Goal: Task Accomplishment & Management: Manage account settings

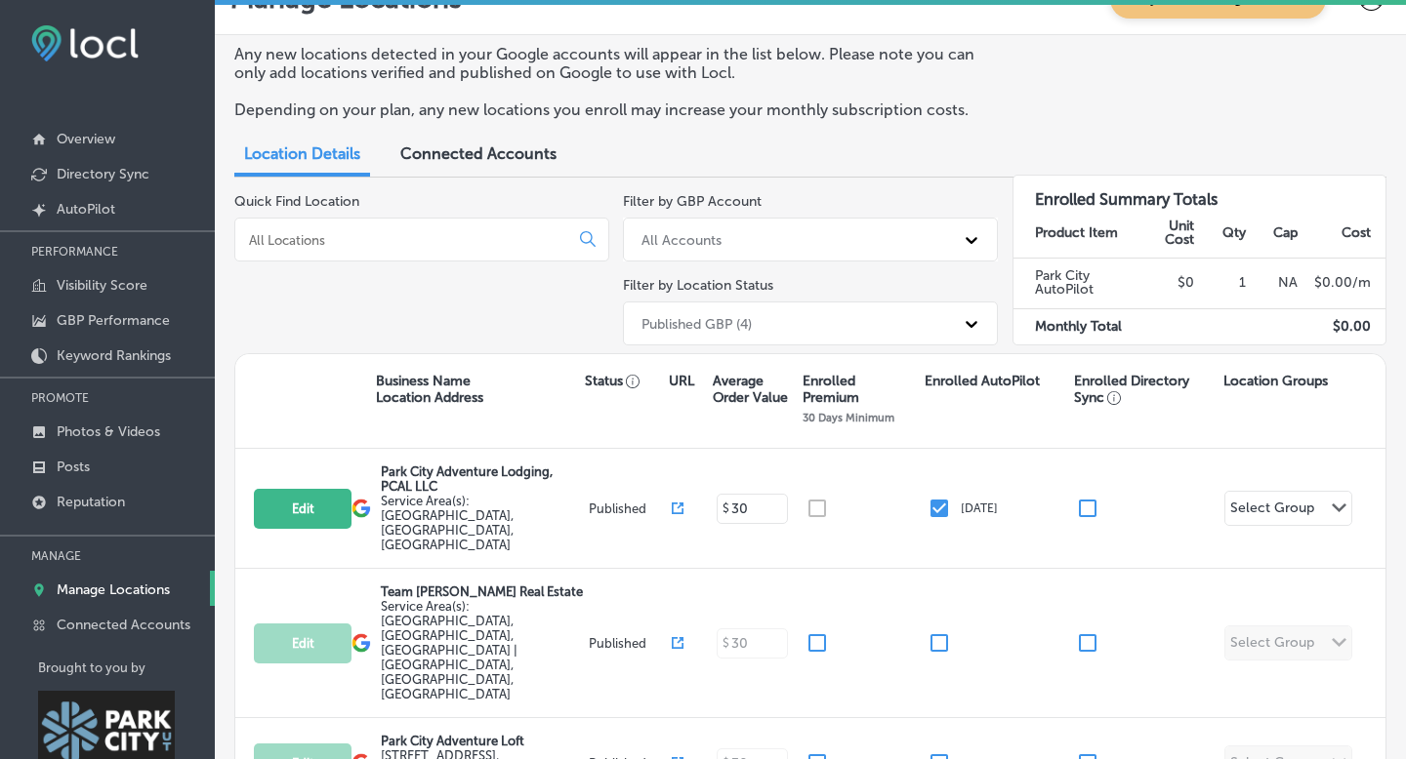
scroll to position [57, 0]
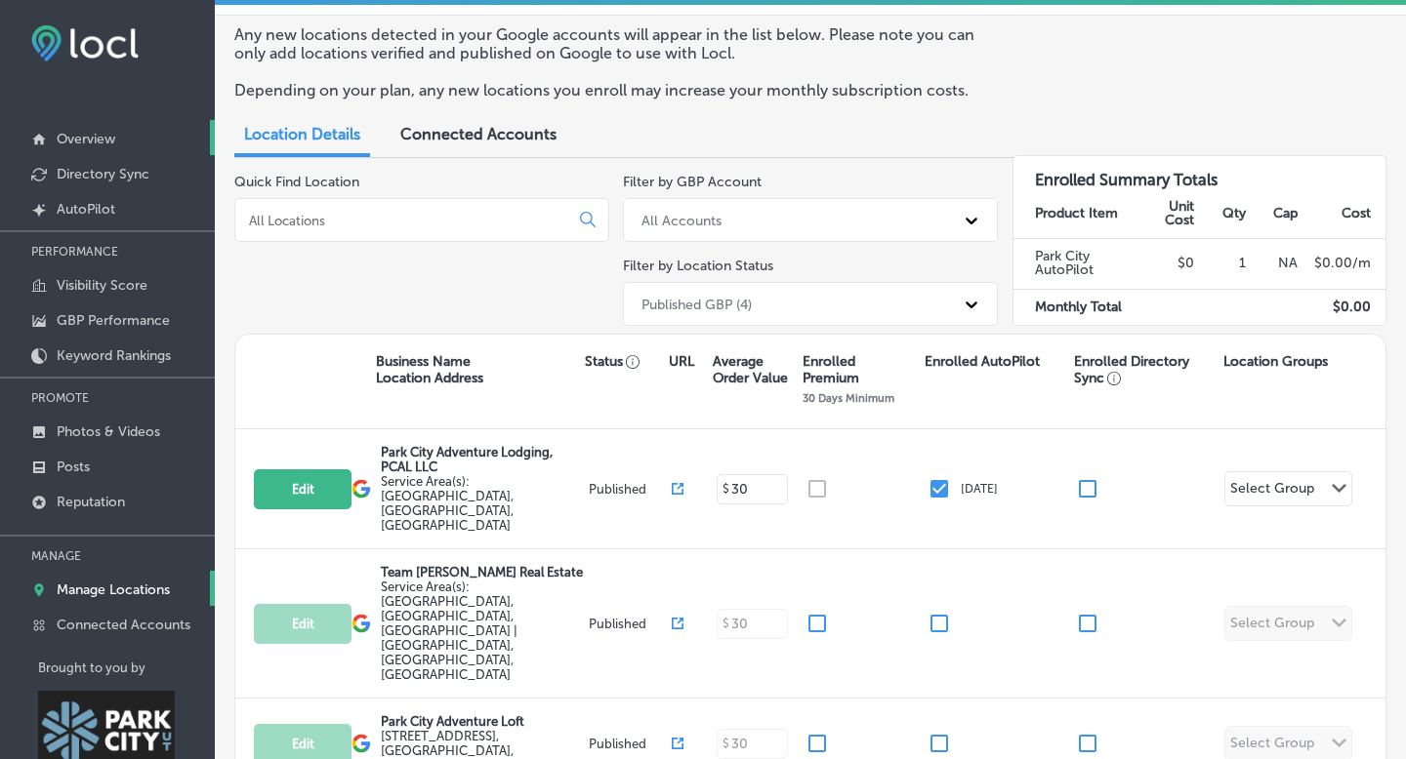
click at [88, 141] on p "Overview" at bounding box center [86, 139] width 59 height 17
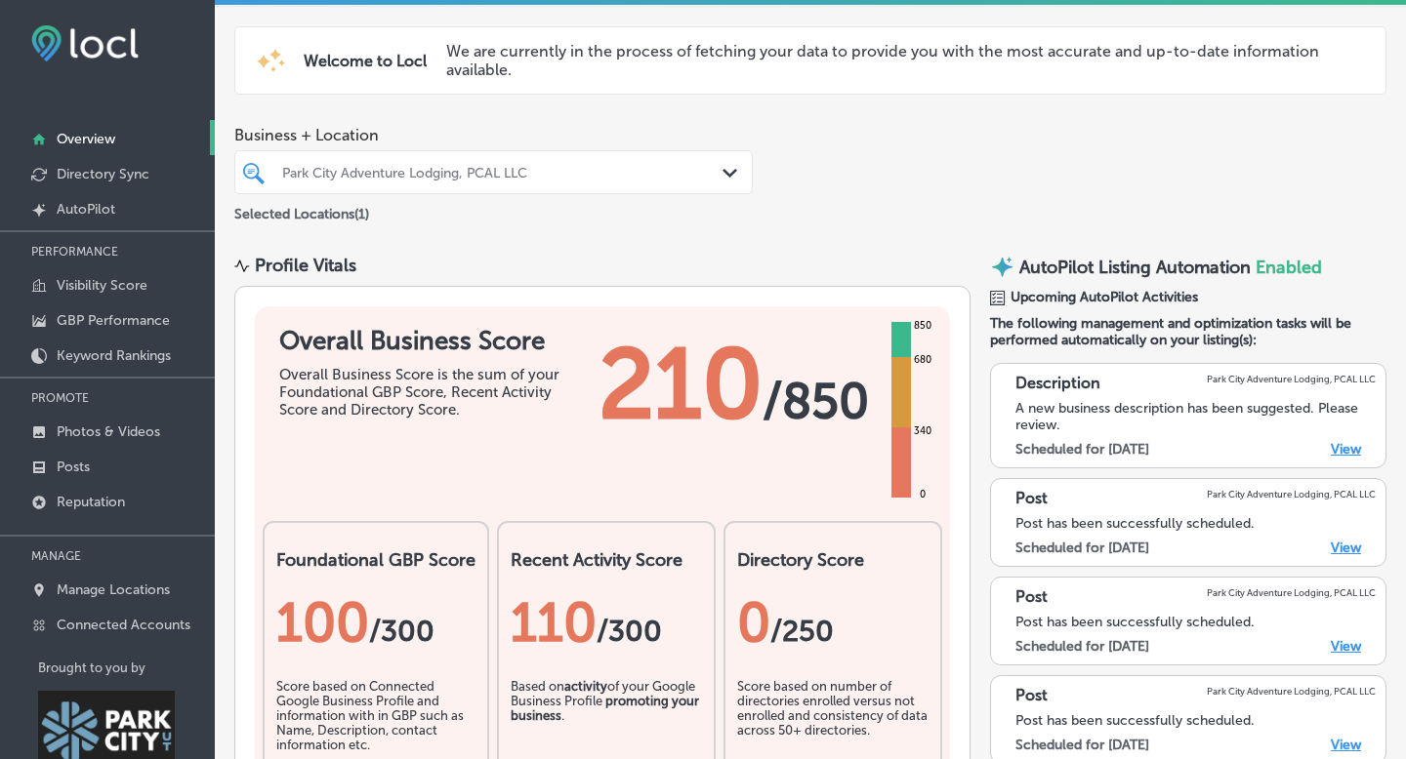
scroll to position [94, 0]
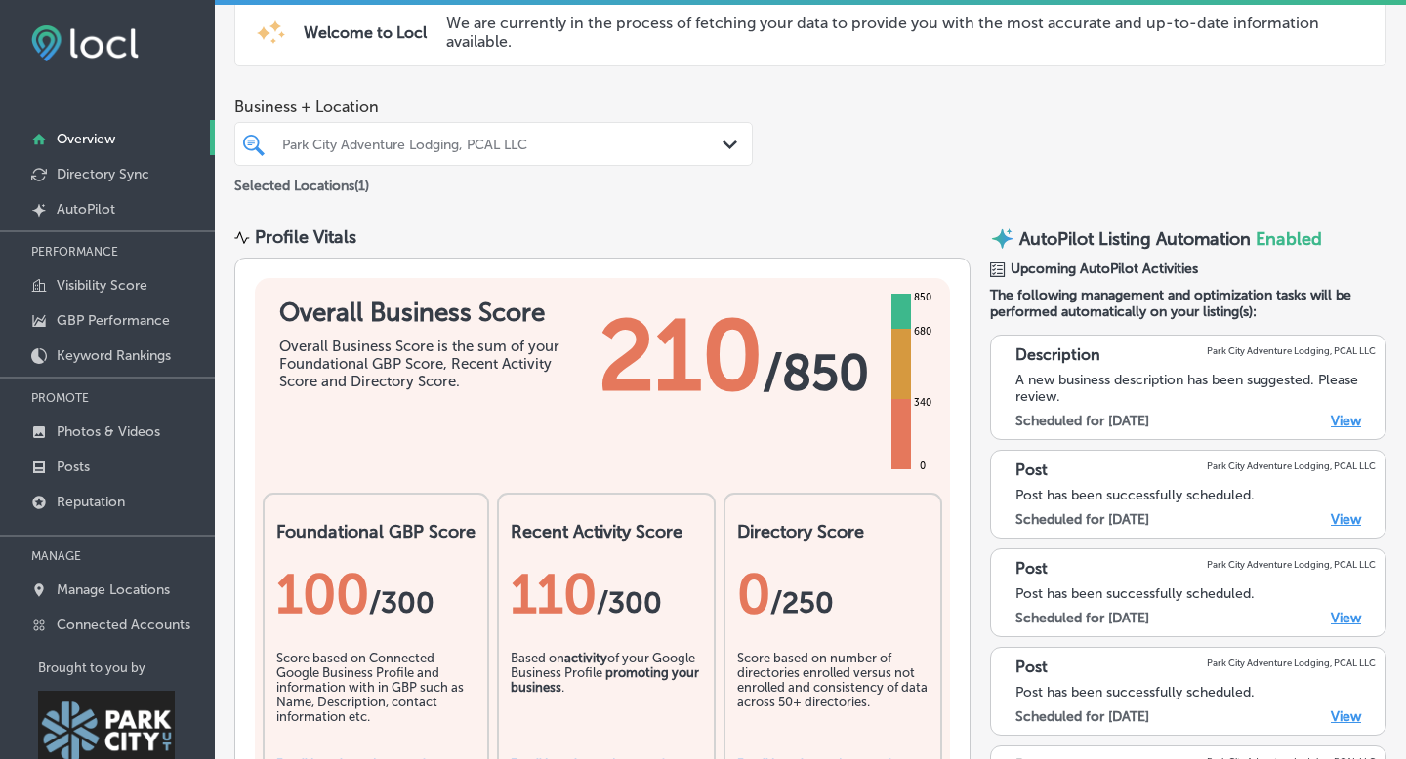
click at [1344, 512] on link "View" at bounding box center [1345, 519] width 30 height 17
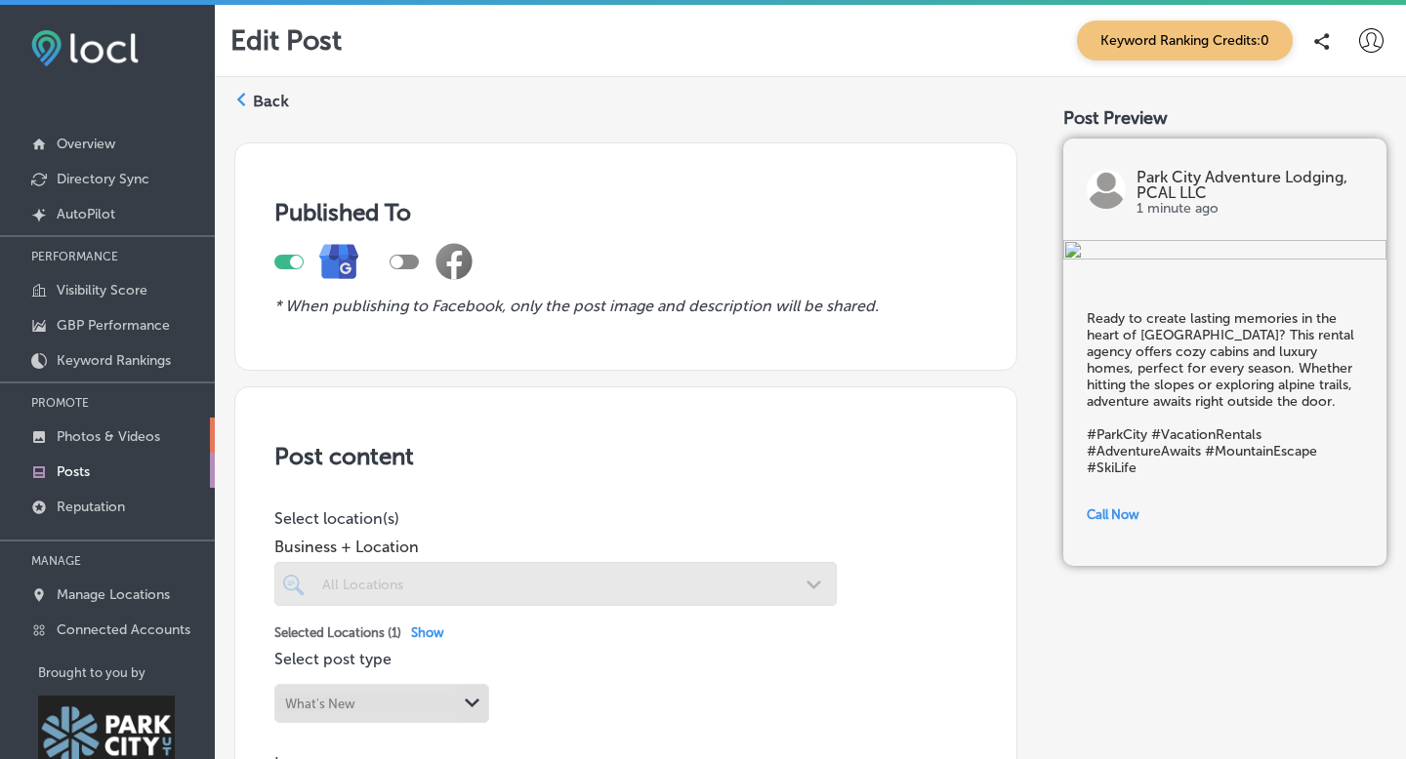
click at [85, 433] on p "Photos & Videos" at bounding box center [108, 436] width 103 height 17
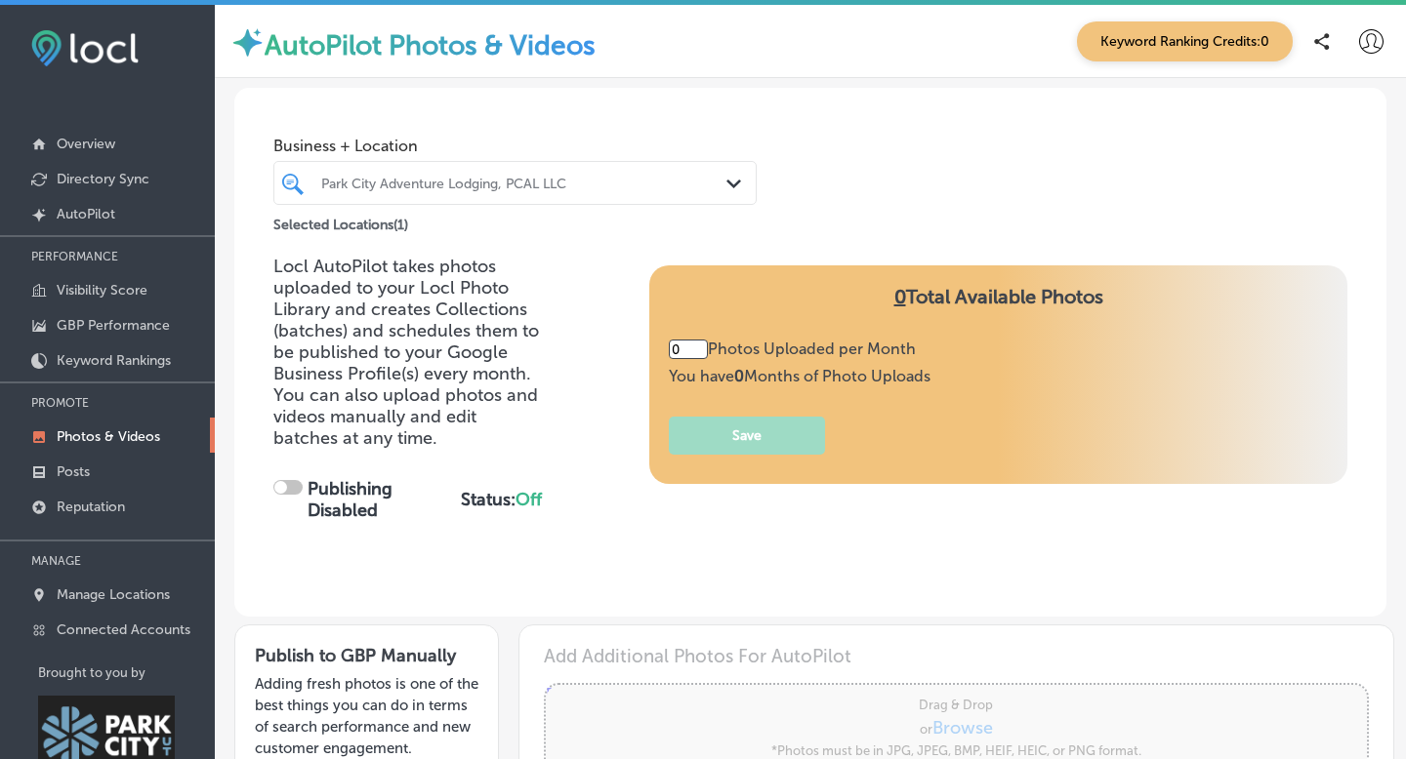
type input "5"
checkbox input "true"
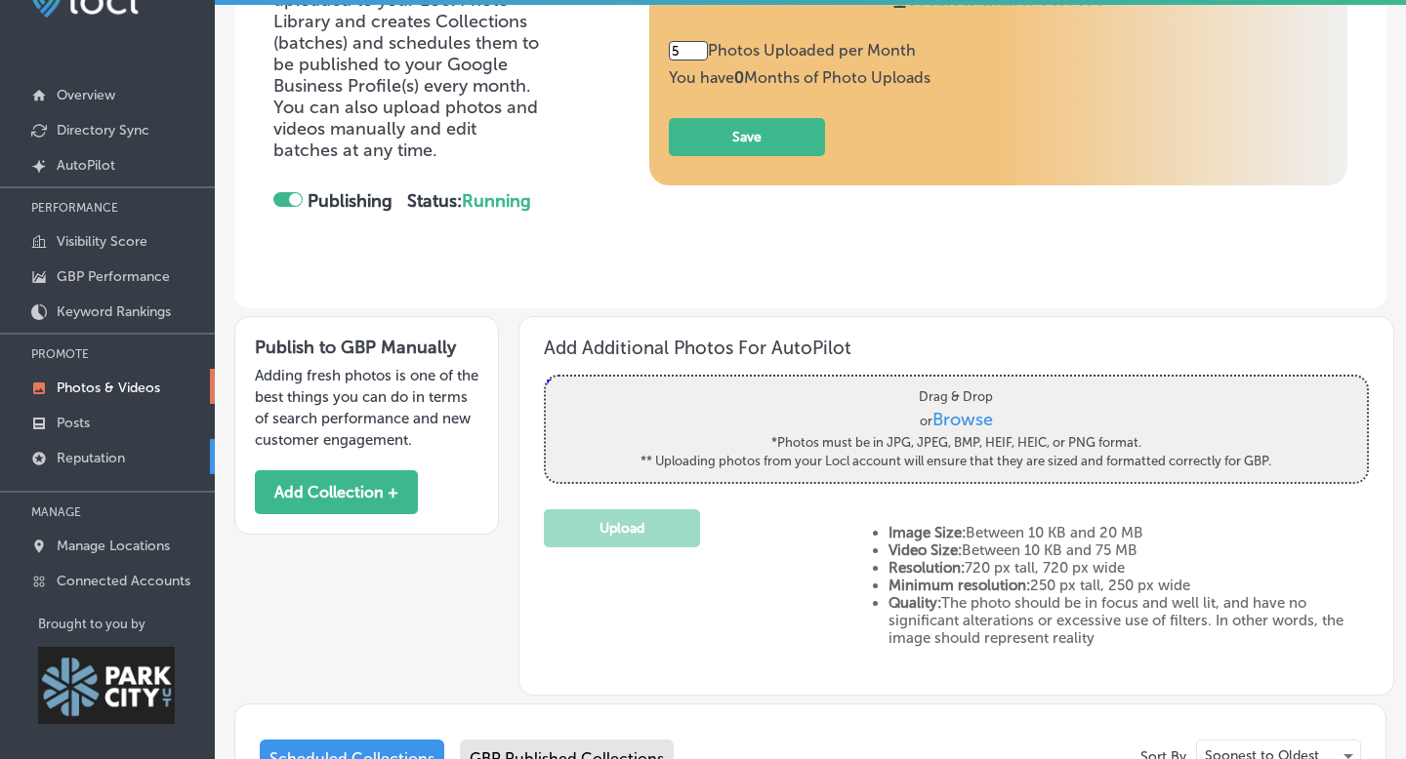
scroll to position [53, 0]
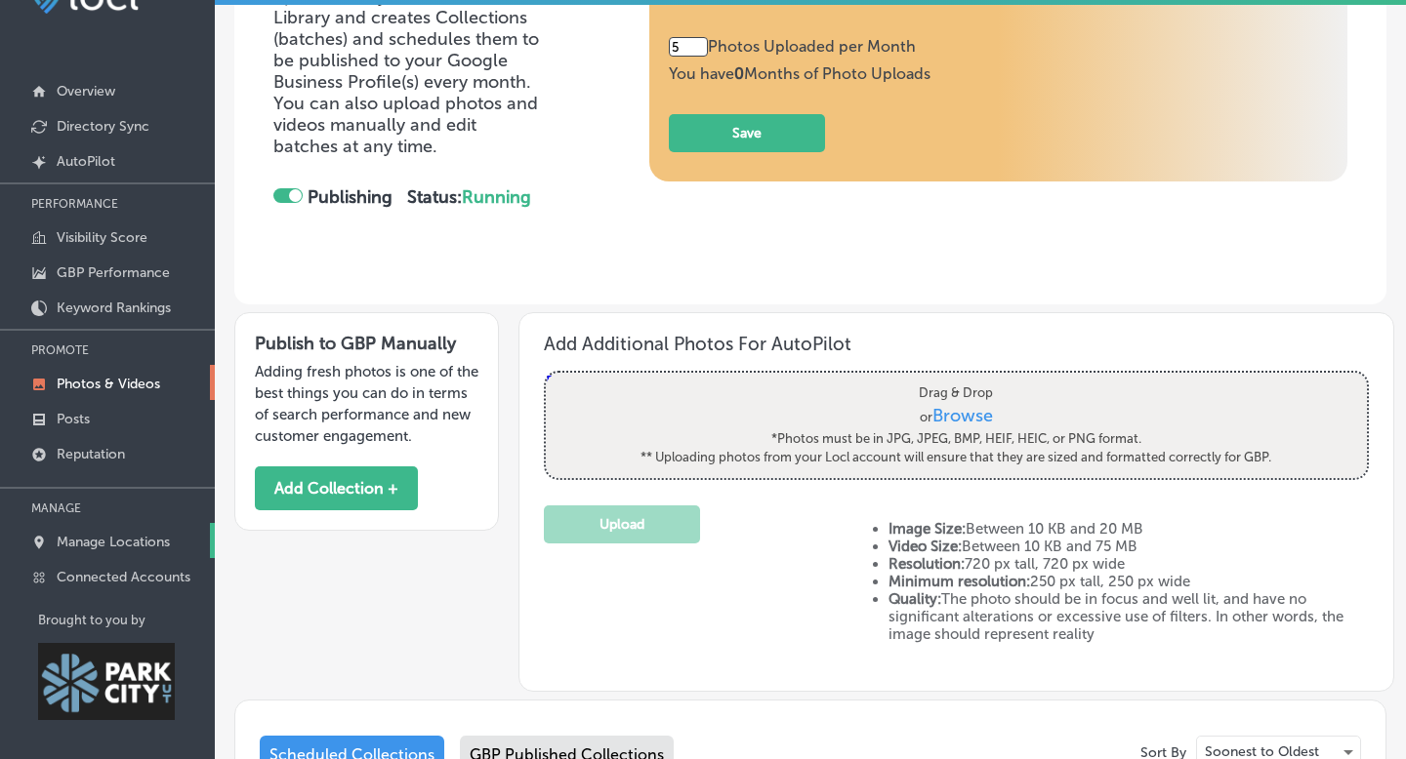
click at [84, 537] on p "Manage Locations" at bounding box center [113, 542] width 113 height 17
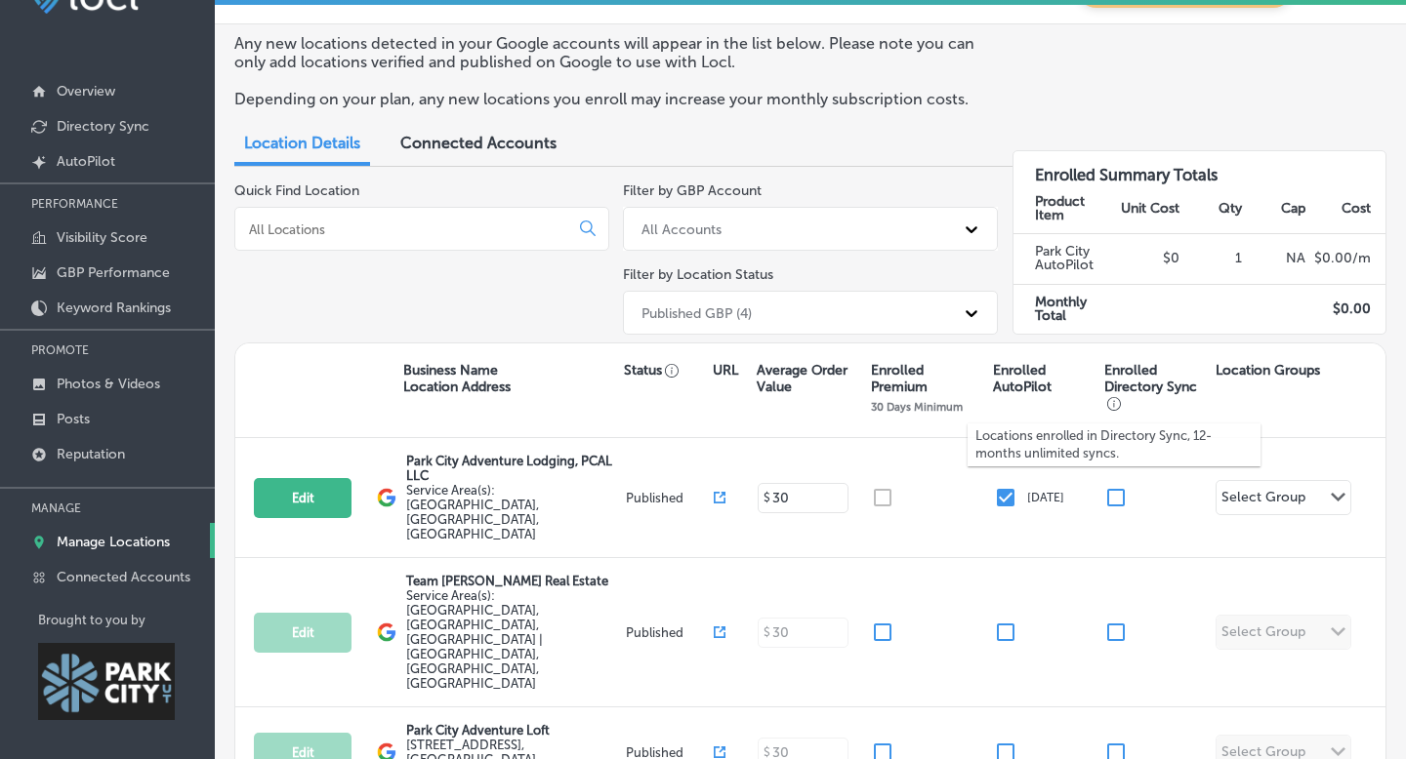
click at [1115, 472] on div "Locations enrolled in Directory Sync, 12-months unlimited syncs." at bounding box center [1113, 445] width 293 height 70
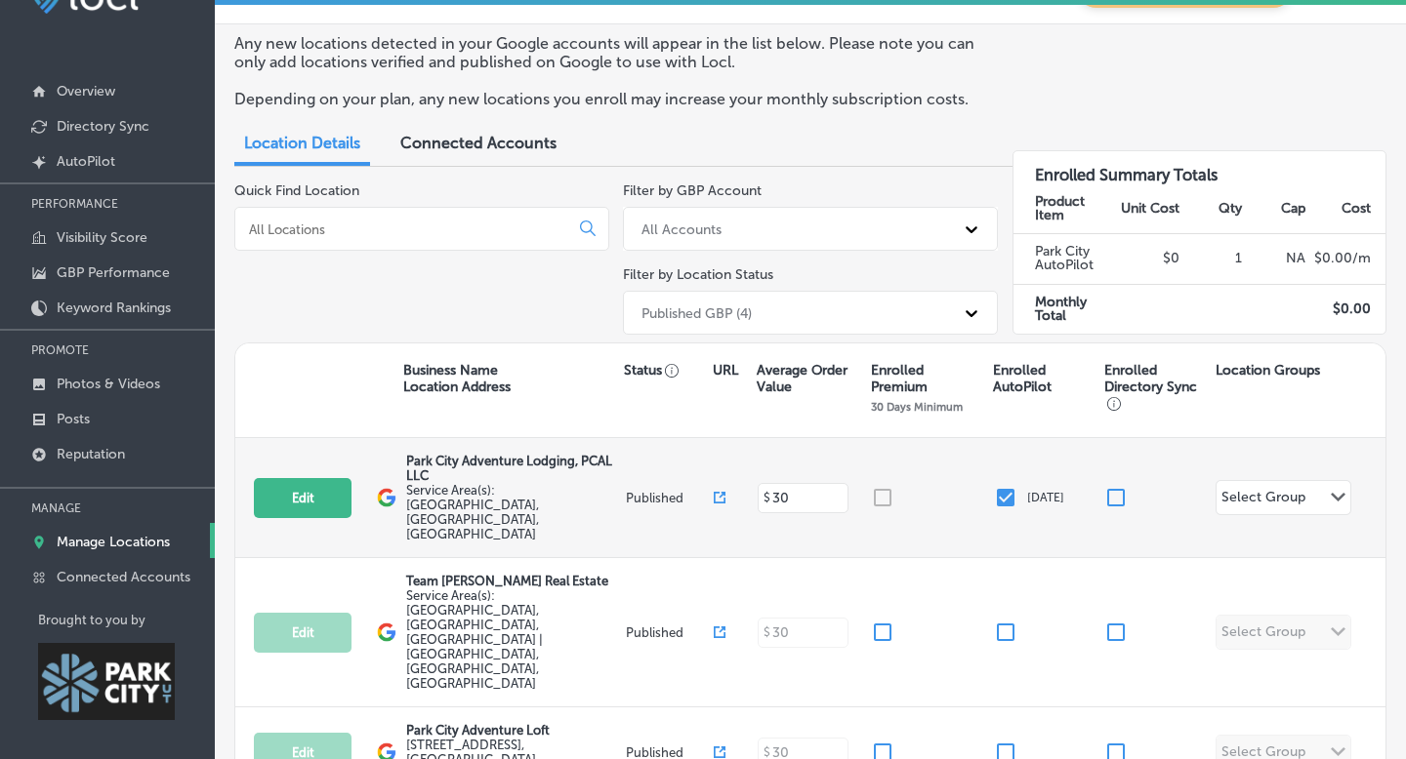
click at [1119, 486] on input "checkbox" at bounding box center [1115, 497] width 23 height 23
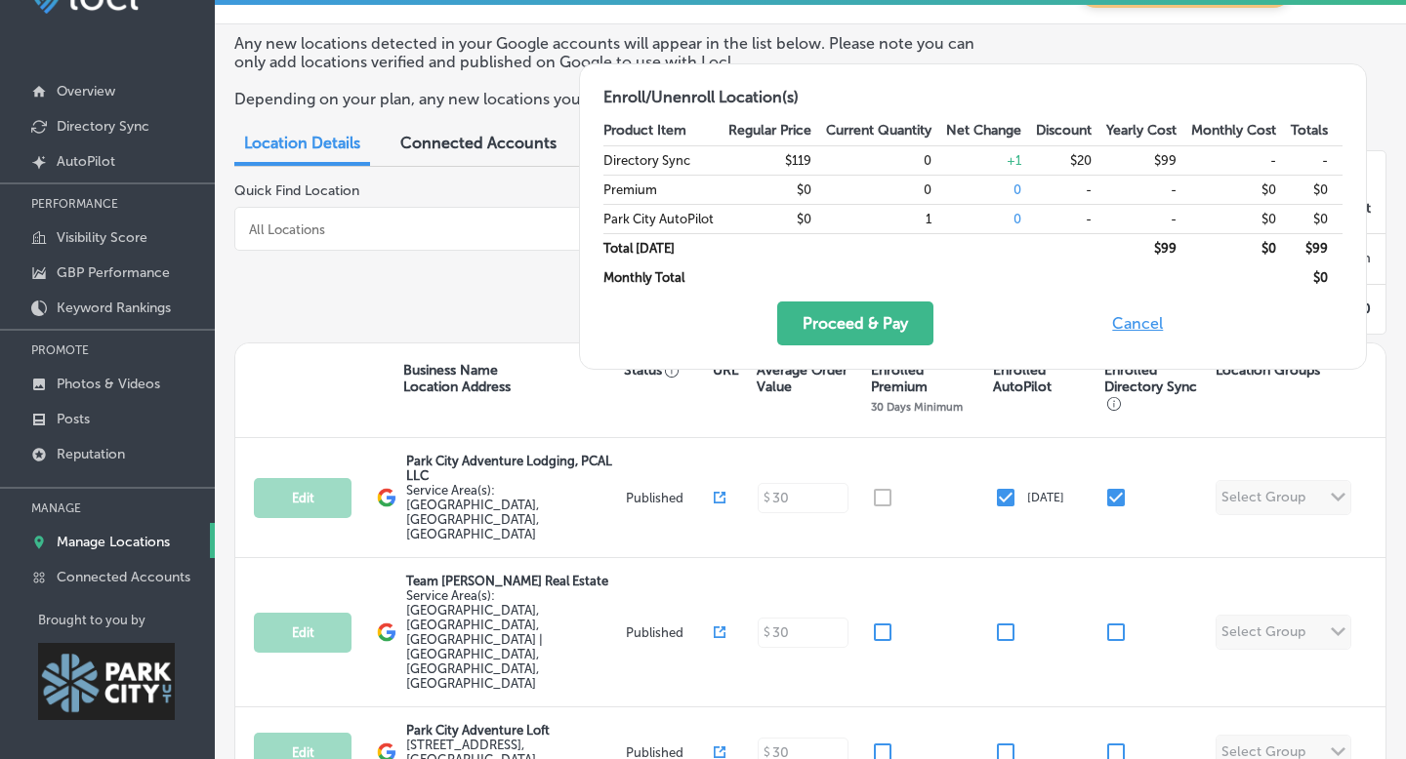
click at [1141, 323] on button "Cancel" at bounding box center [1137, 324] width 62 height 44
checkbox input "false"
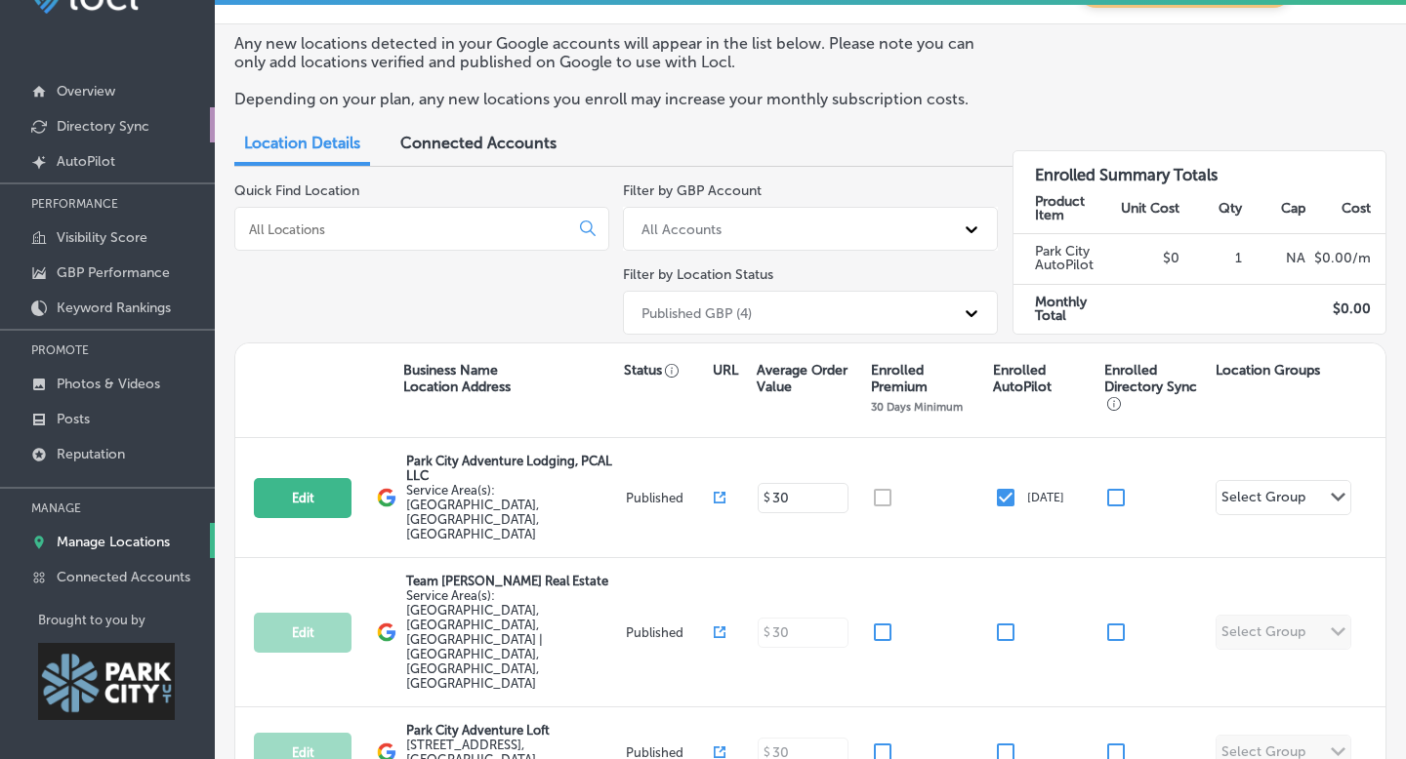
click at [113, 123] on p "Directory Sync" at bounding box center [103, 126] width 93 height 17
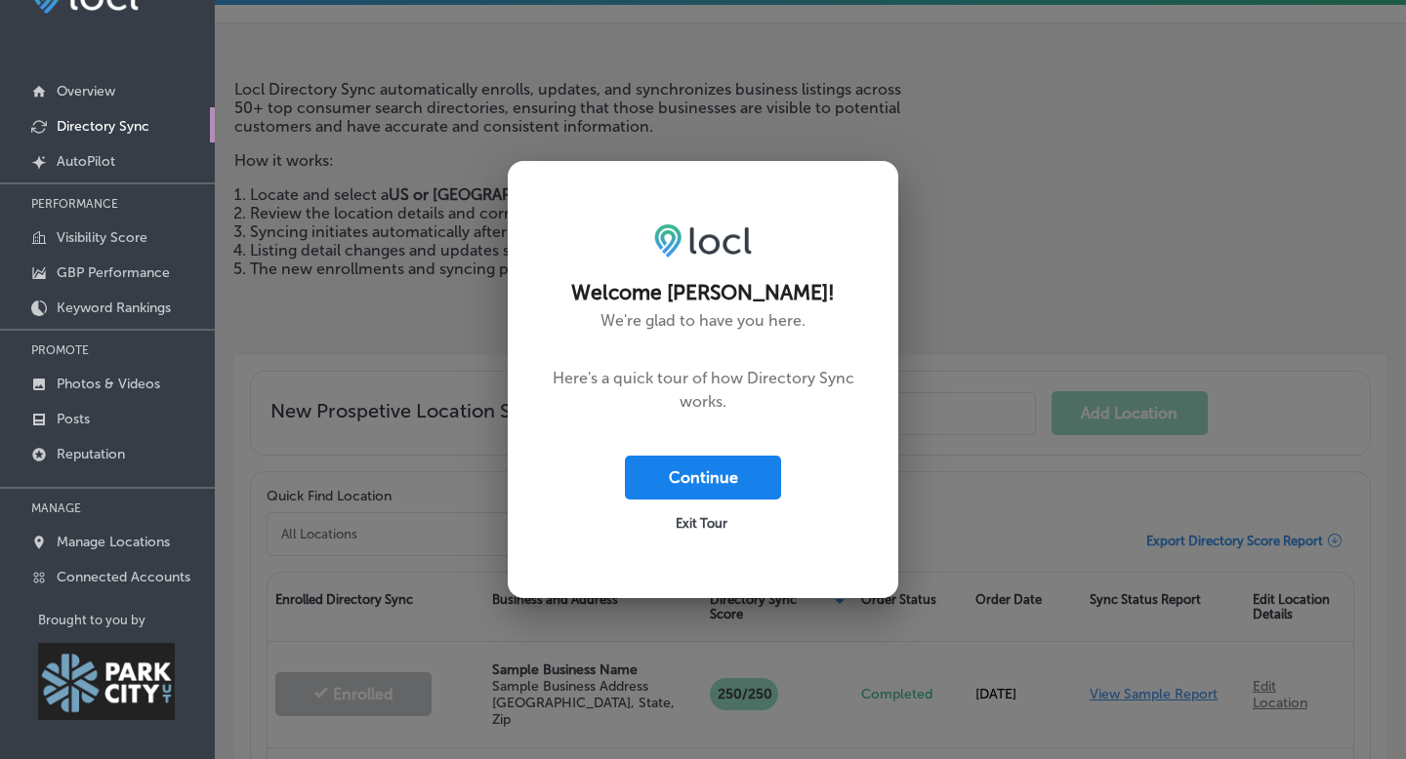
click at [707, 478] on button "Continue" at bounding box center [703, 478] width 156 height 44
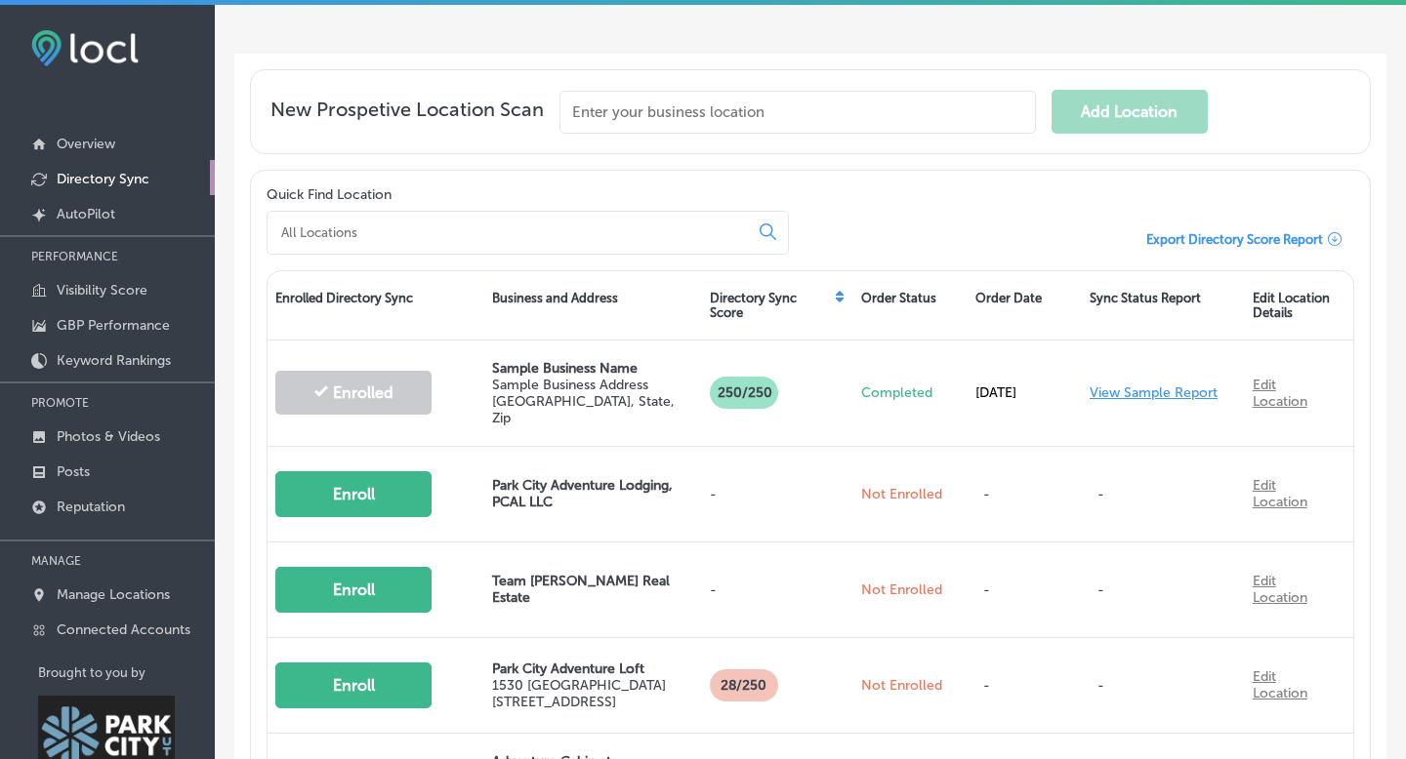
scroll to position [347, 0]
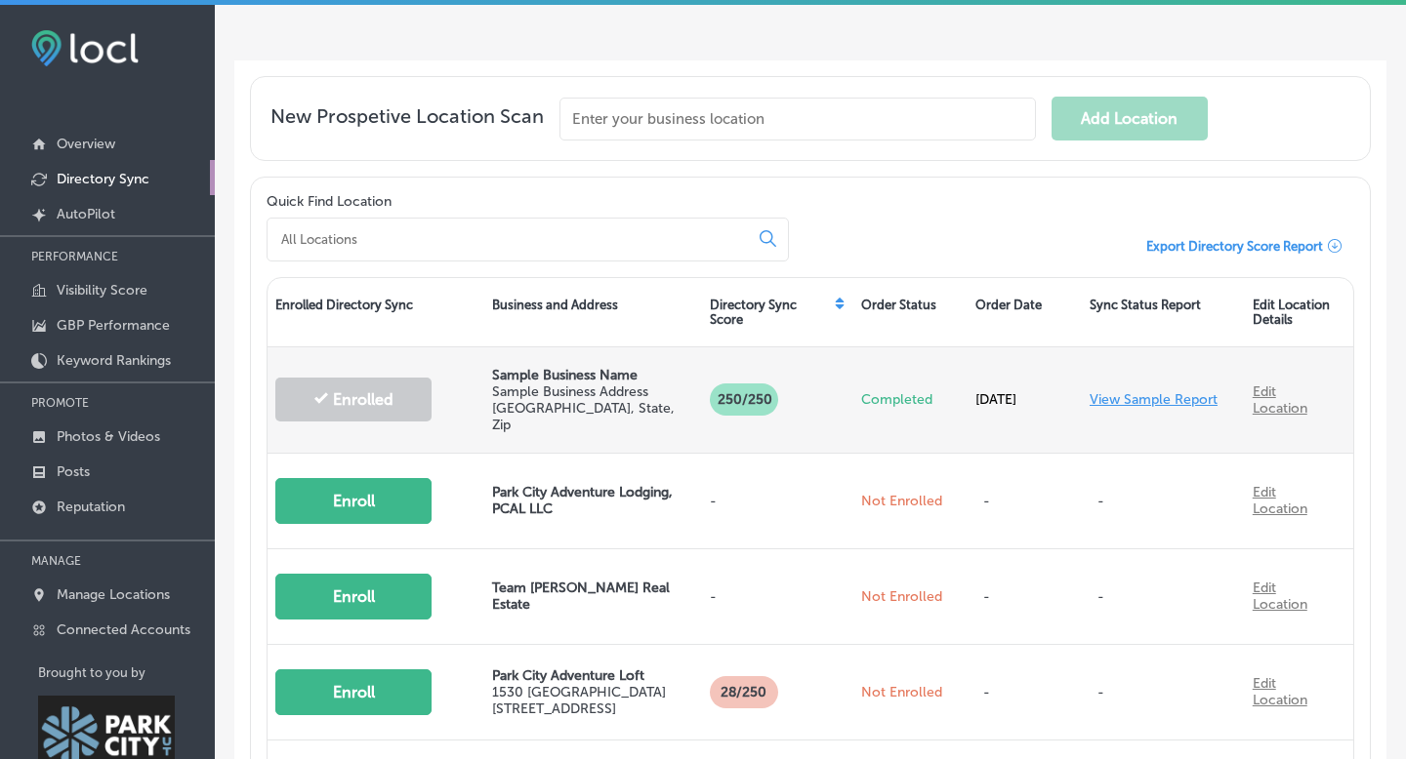
click at [1174, 393] on link "View Sample Report" at bounding box center [1153, 399] width 128 height 17
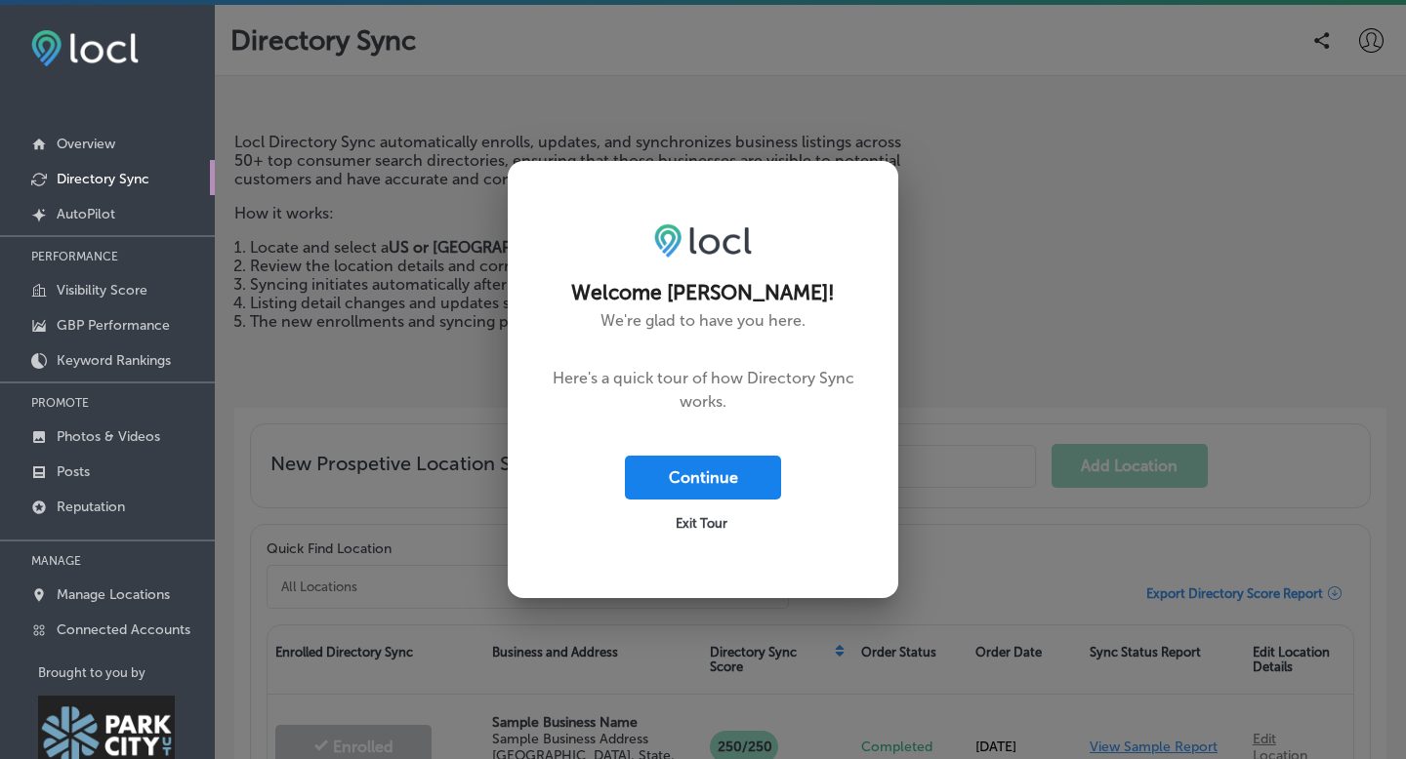
click at [718, 475] on button "Continue" at bounding box center [703, 478] width 156 height 44
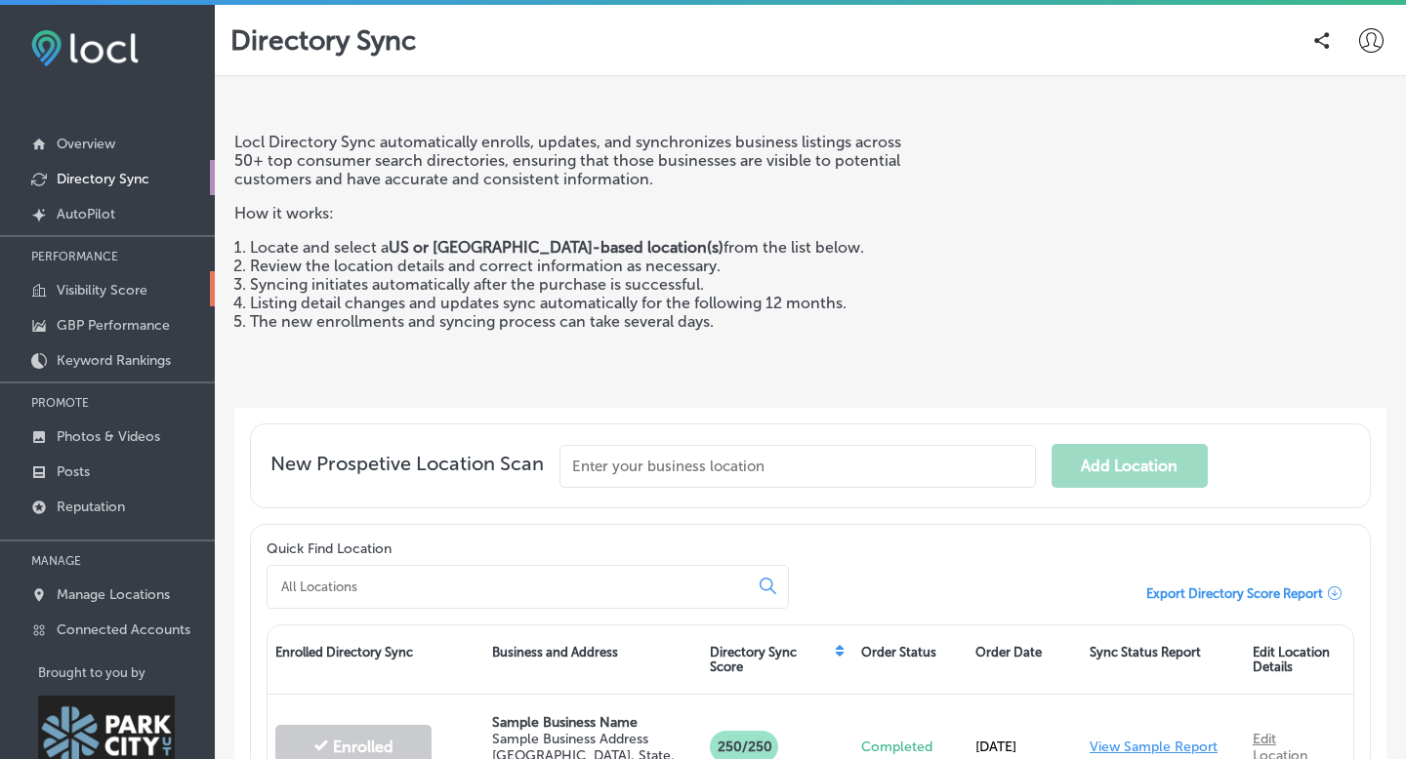
click at [102, 293] on p "Visibility Score" at bounding box center [102, 290] width 91 height 17
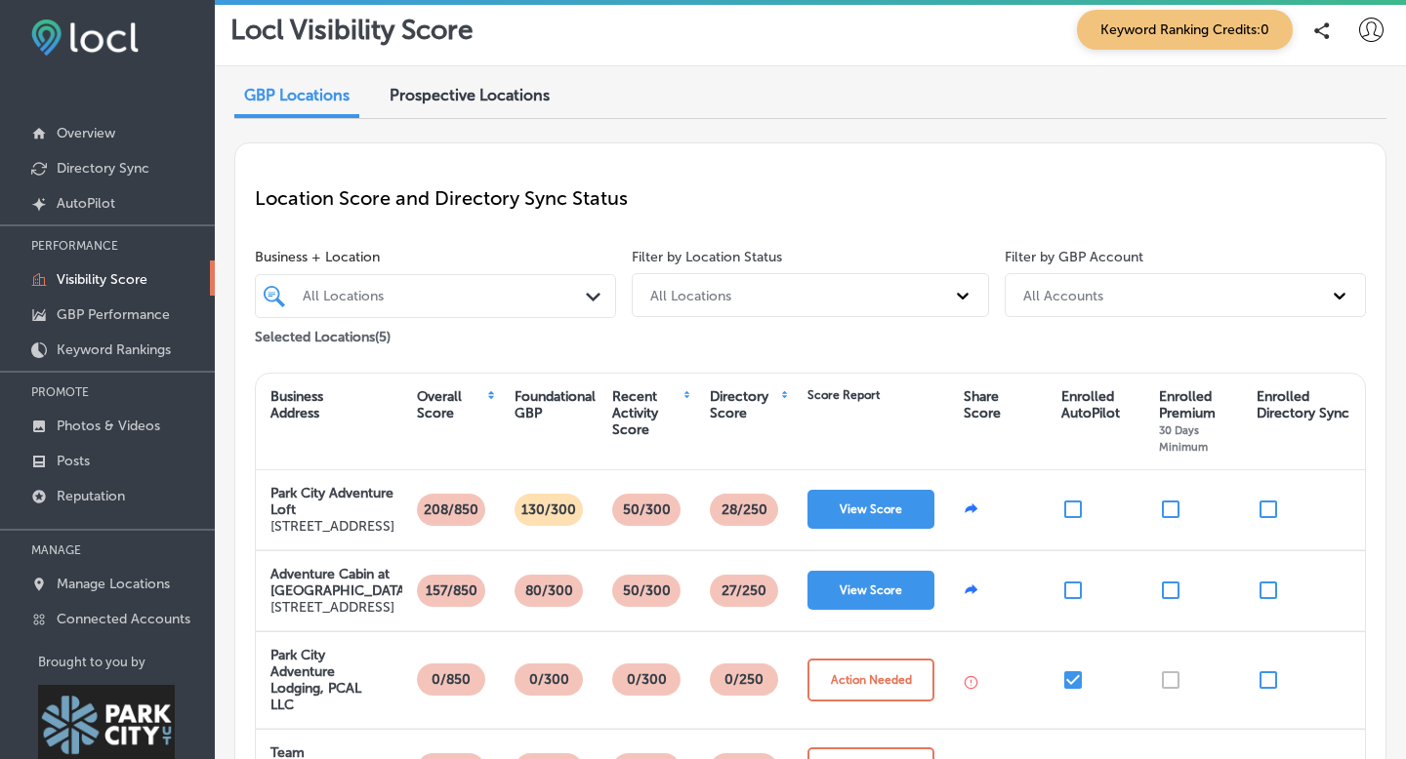
scroll to position [53, 0]
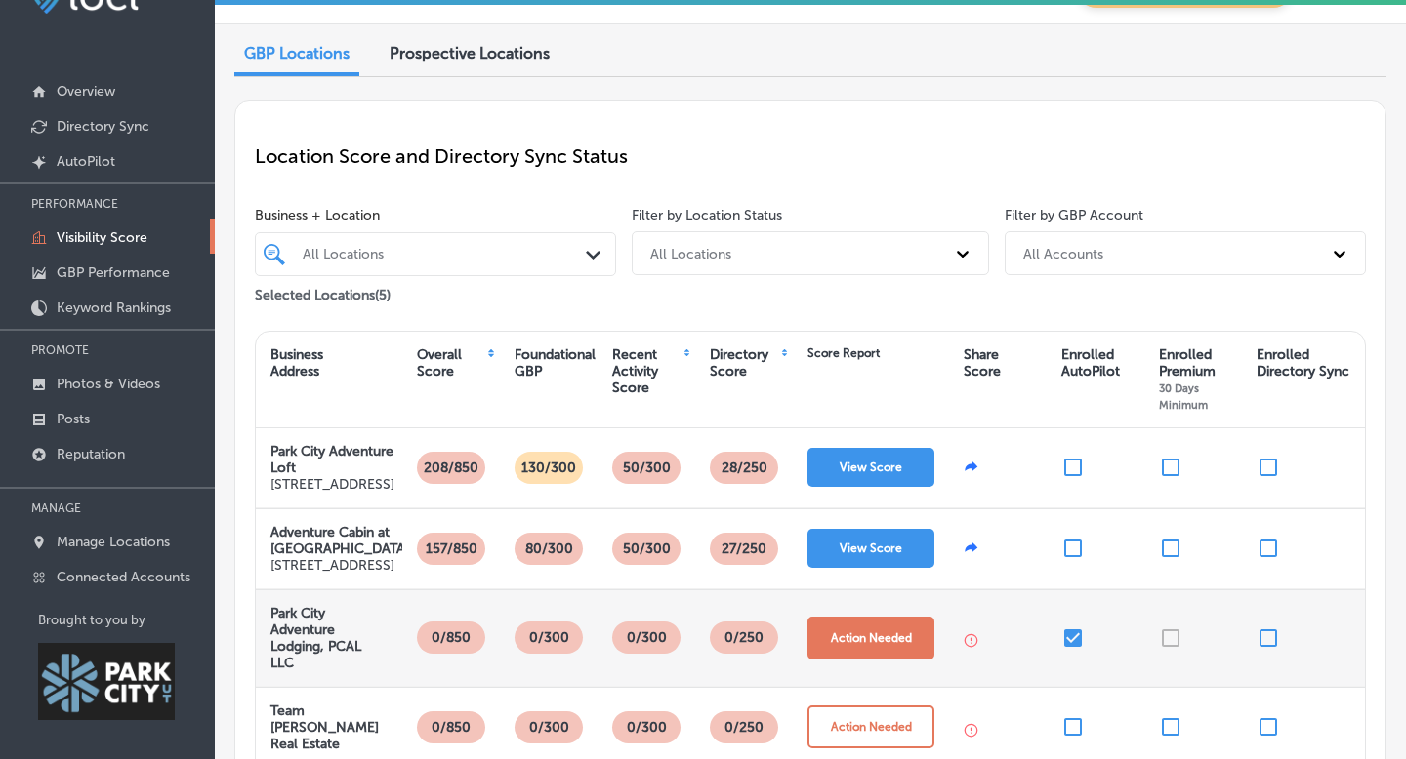
click at [865, 660] on button "Action Needed" at bounding box center [870, 638] width 127 height 43
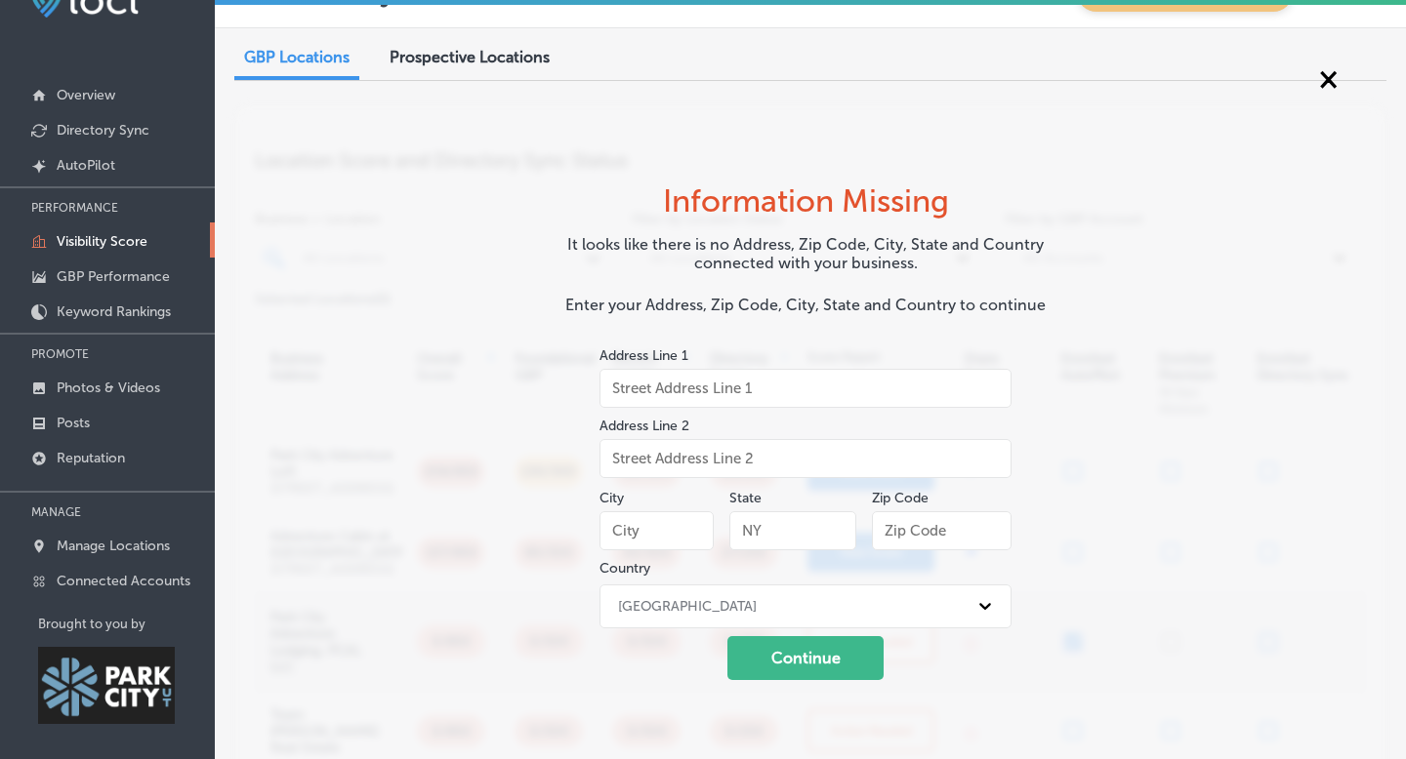
click at [787, 389] on input "text" at bounding box center [805, 388] width 412 height 39
type input "[STREET_ADDRESS]"
type input "[GEOGRAPHIC_DATA]"
type input "UT"
type input "84098"
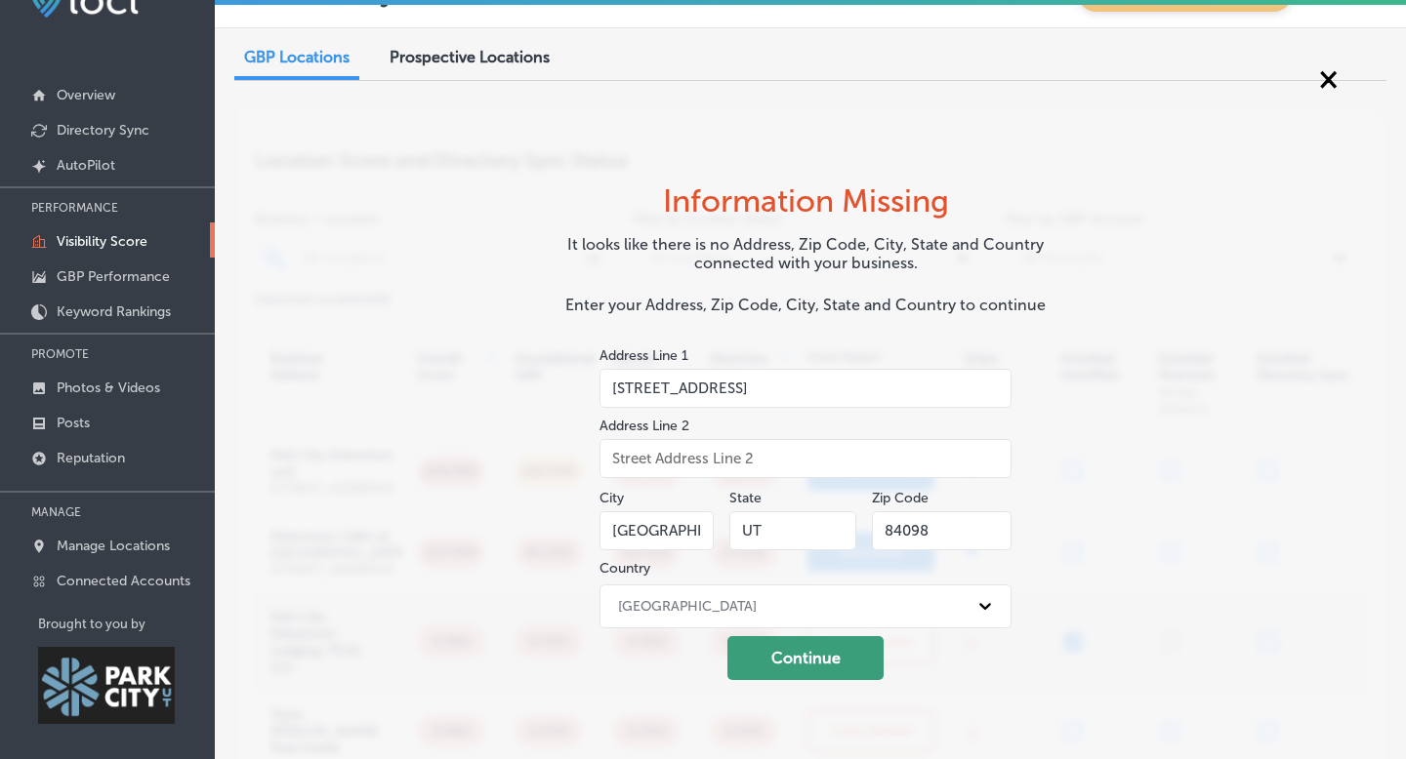
click at [795, 656] on button "Continue" at bounding box center [805, 658] width 156 height 44
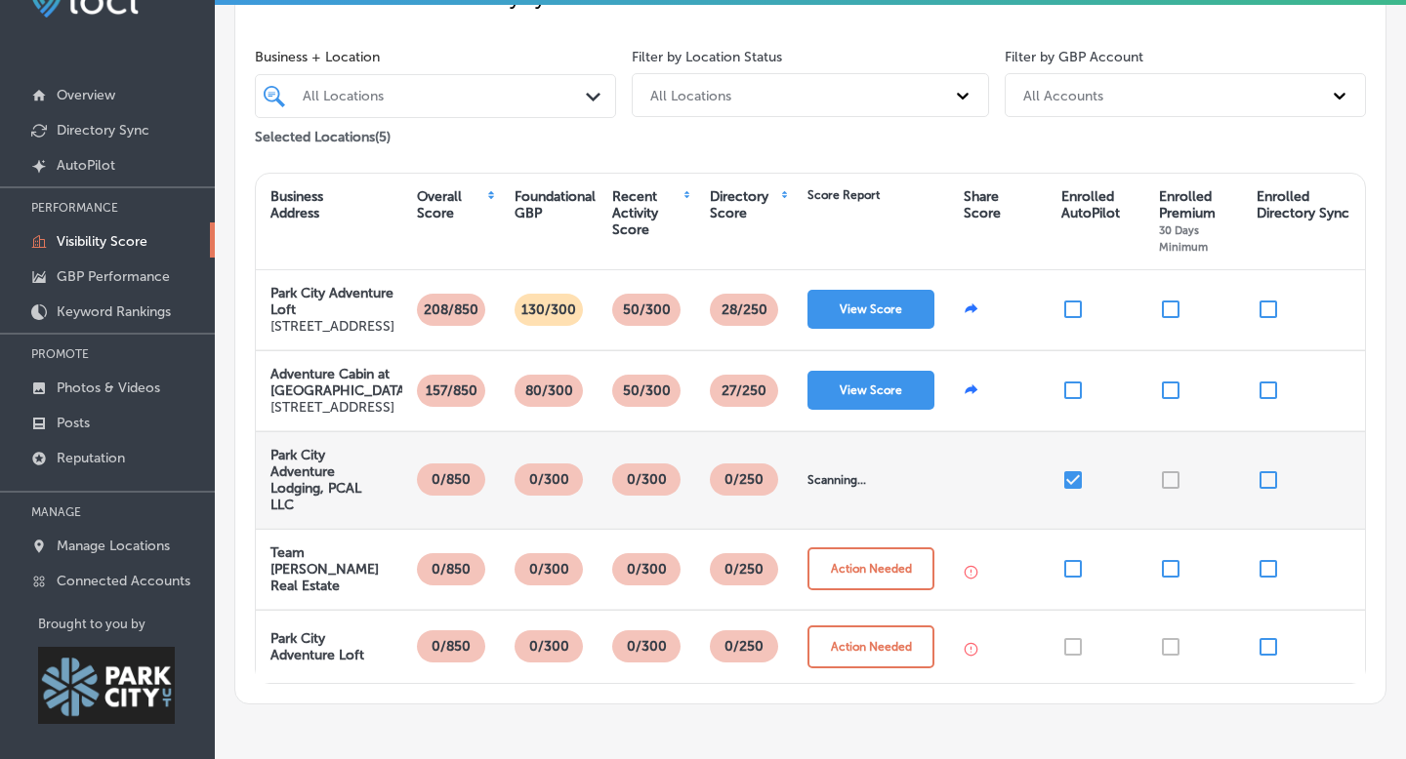
scroll to position [161, 0]
click at [93, 545] on p "Manage Locations" at bounding box center [113, 546] width 113 height 17
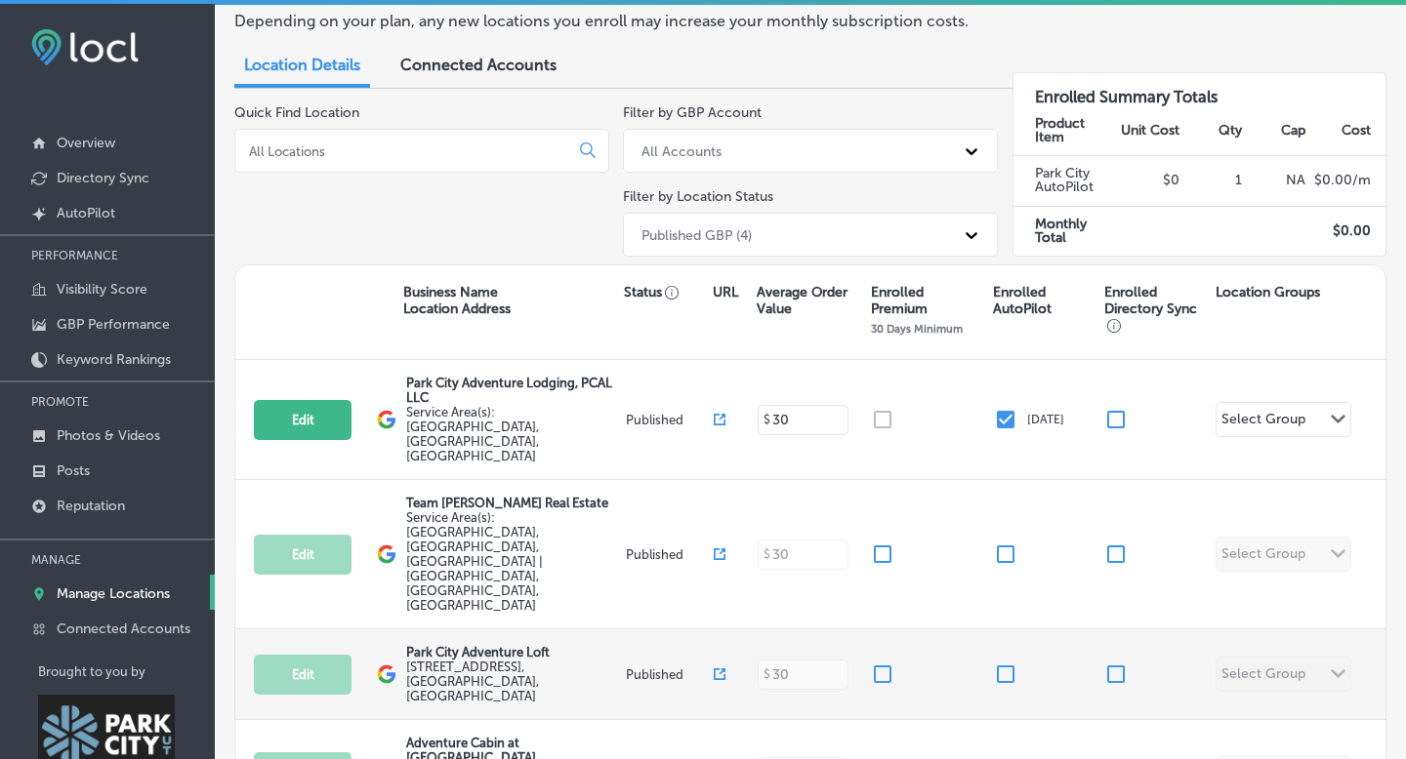
scroll to position [53, 0]
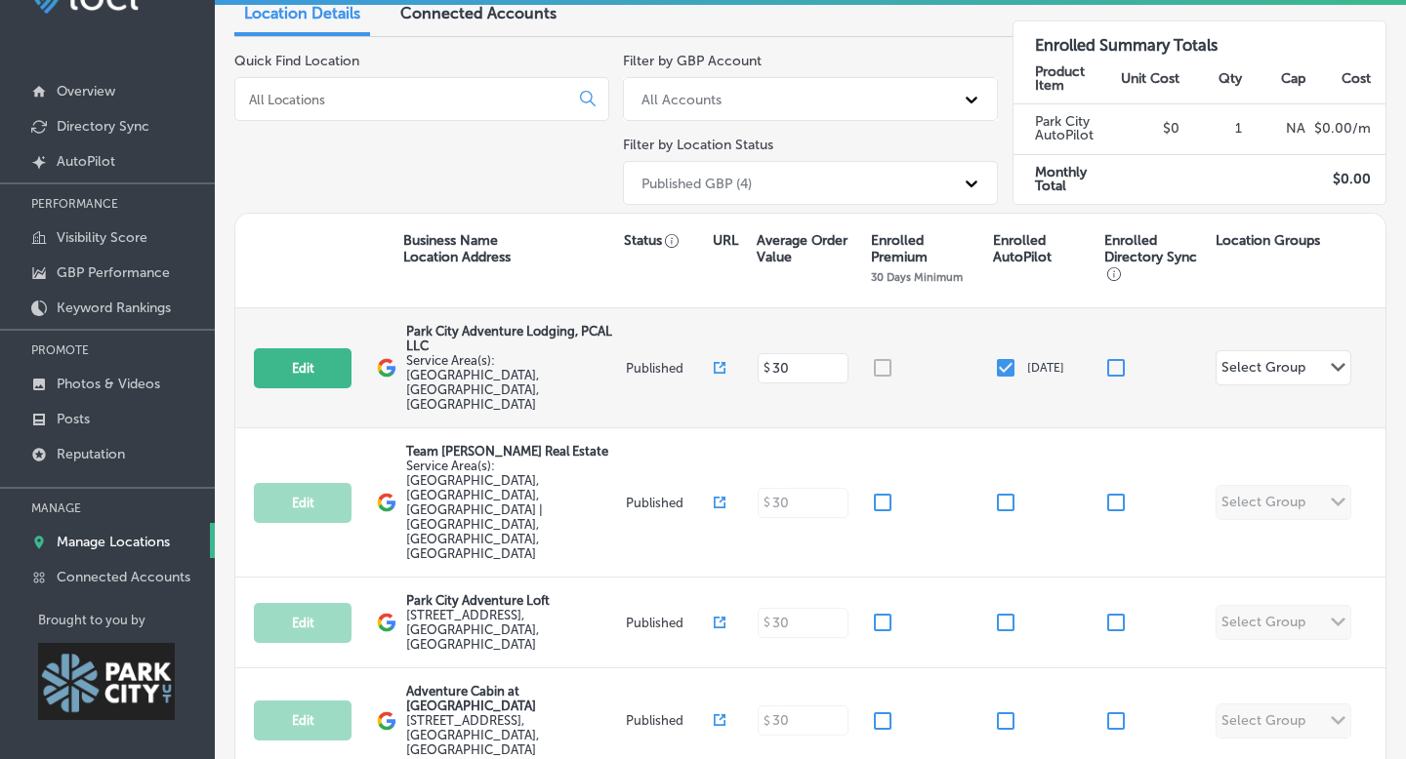
click at [882, 356] on div at bounding box center [932, 367] width 122 height 23
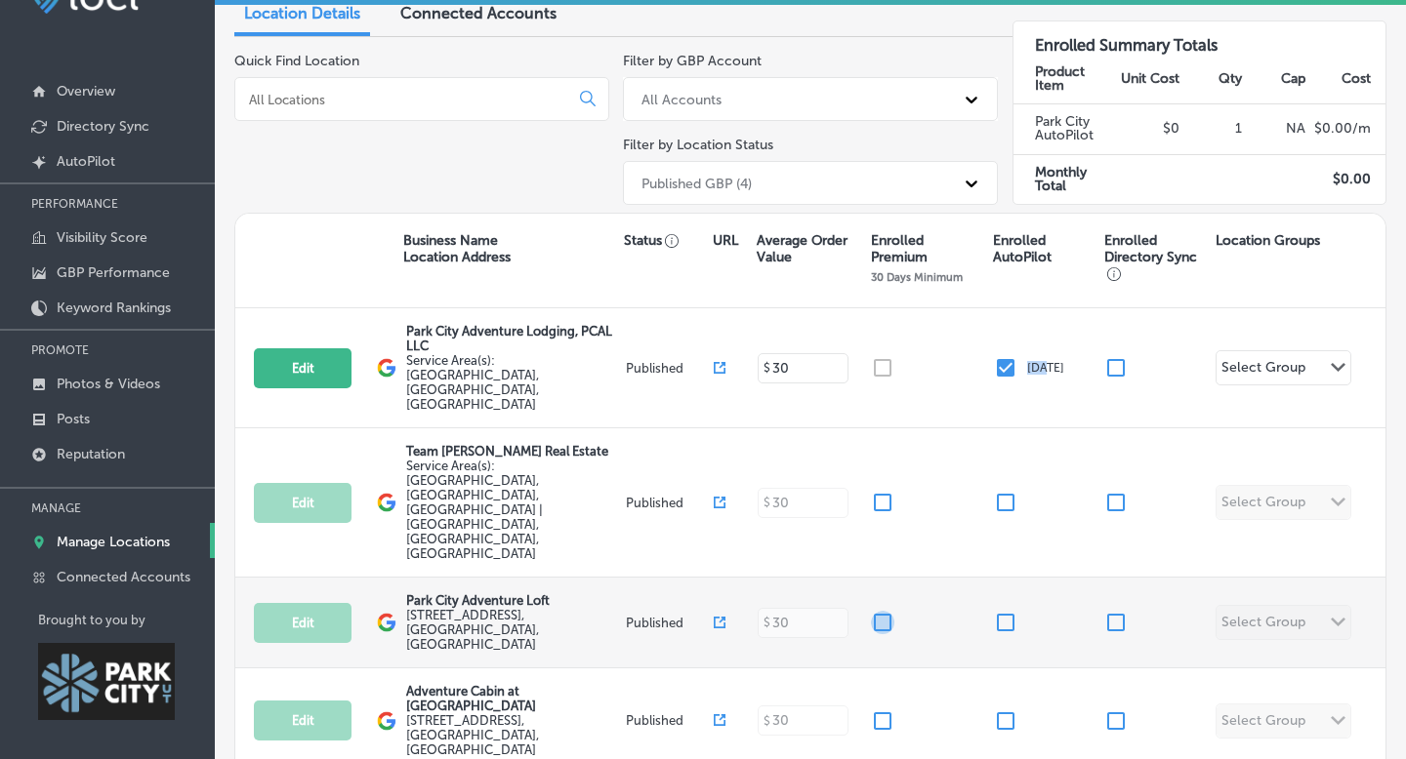
click at [885, 611] on input "checkbox" at bounding box center [882, 622] width 23 height 23
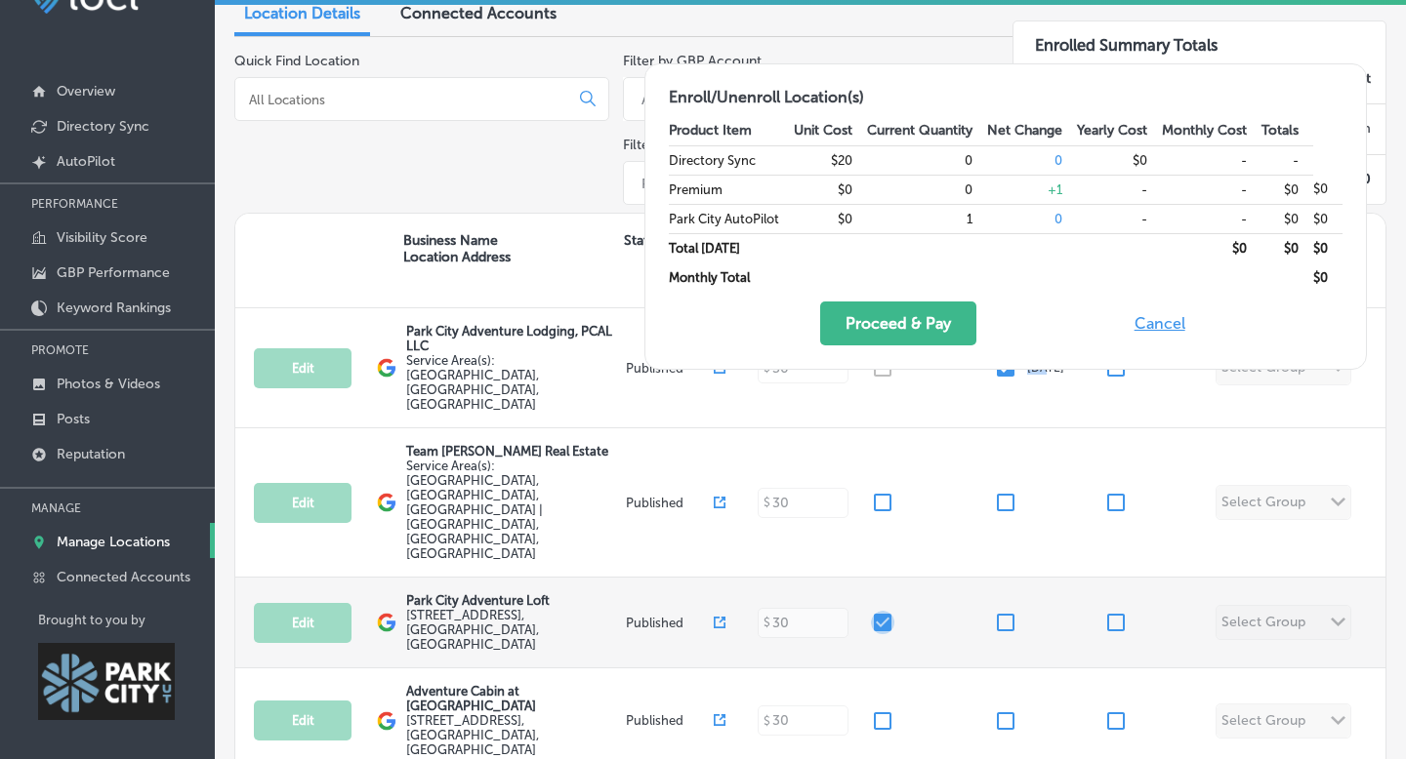
click at [885, 611] on input "checkbox" at bounding box center [882, 622] width 23 height 23
checkbox input "false"
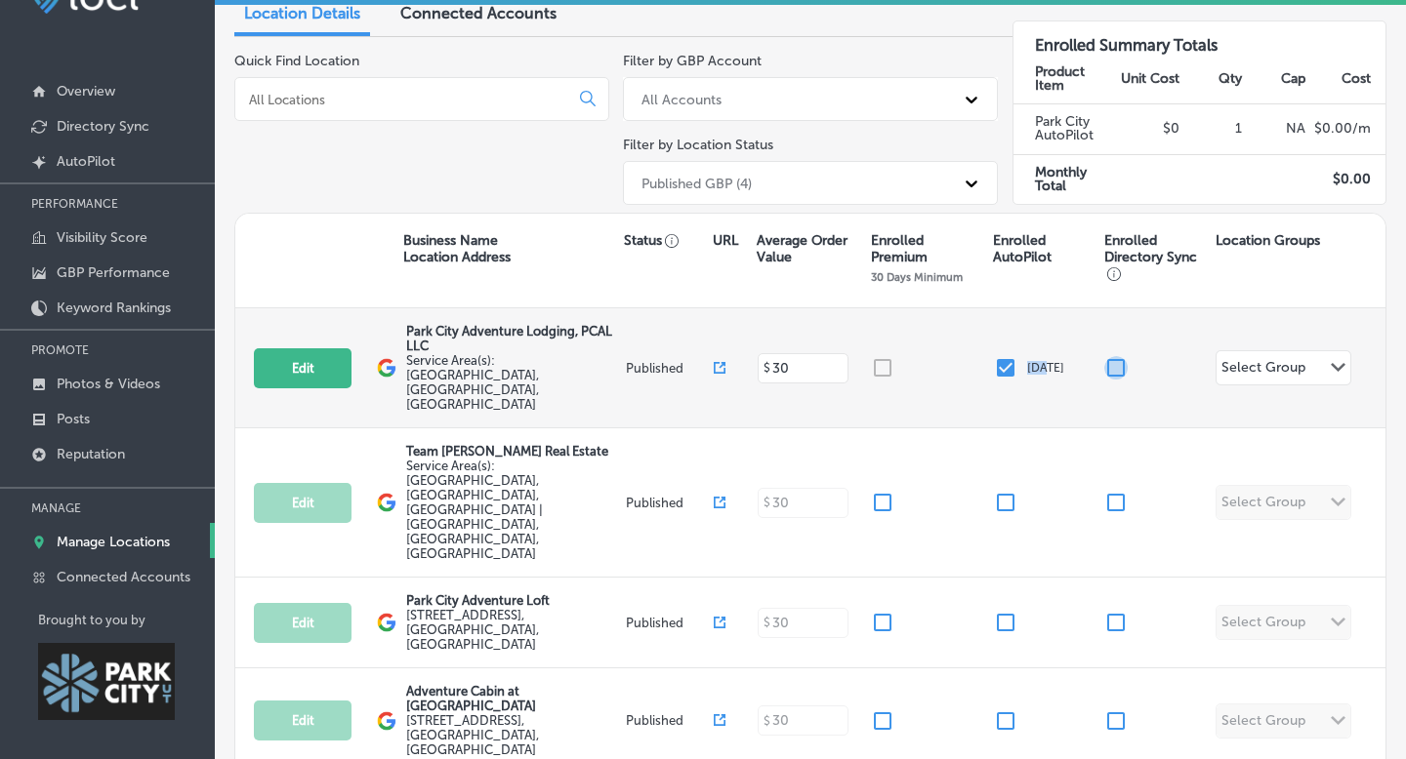
click at [1118, 356] on input "checkbox" at bounding box center [1115, 367] width 23 height 23
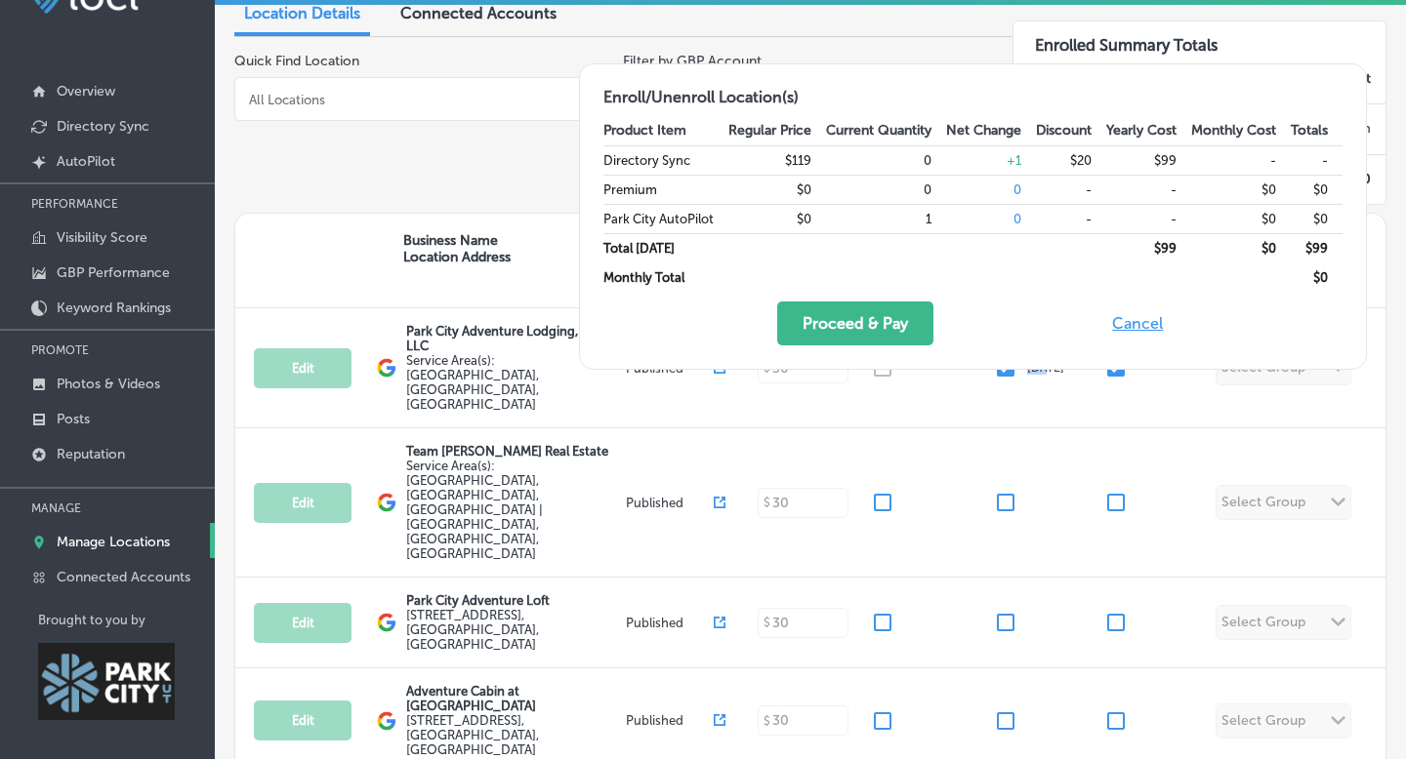
click at [1129, 318] on button "Cancel" at bounding box center [1137, 324] width 62 height 44
checkbox input "false"
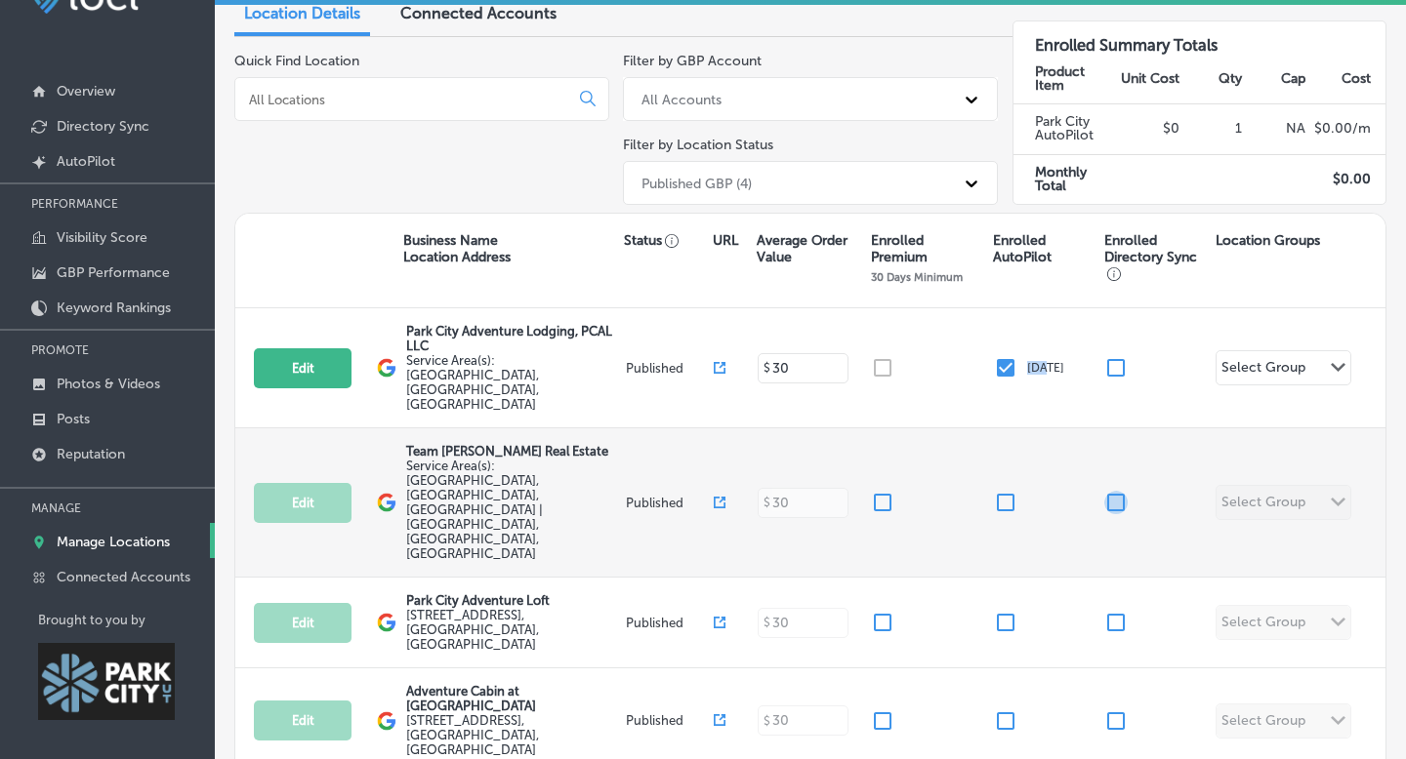
click at [1116, 491] on input "checkbox" at bounding box center [1115, 502] width 23 height 23
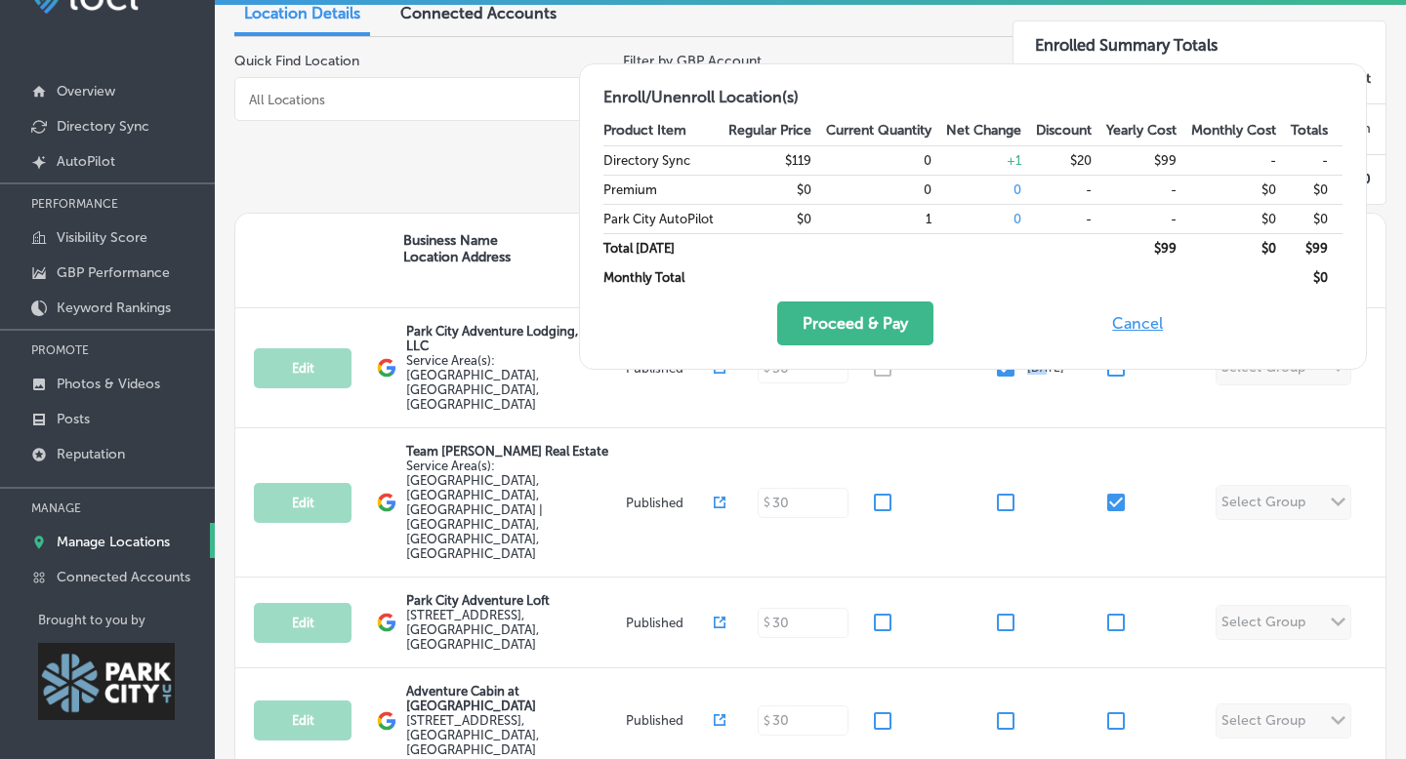
click at [1136, 322] on button "Cancel" at bounding box center [1137, 324] width 62 height 44
checkbox input "false"
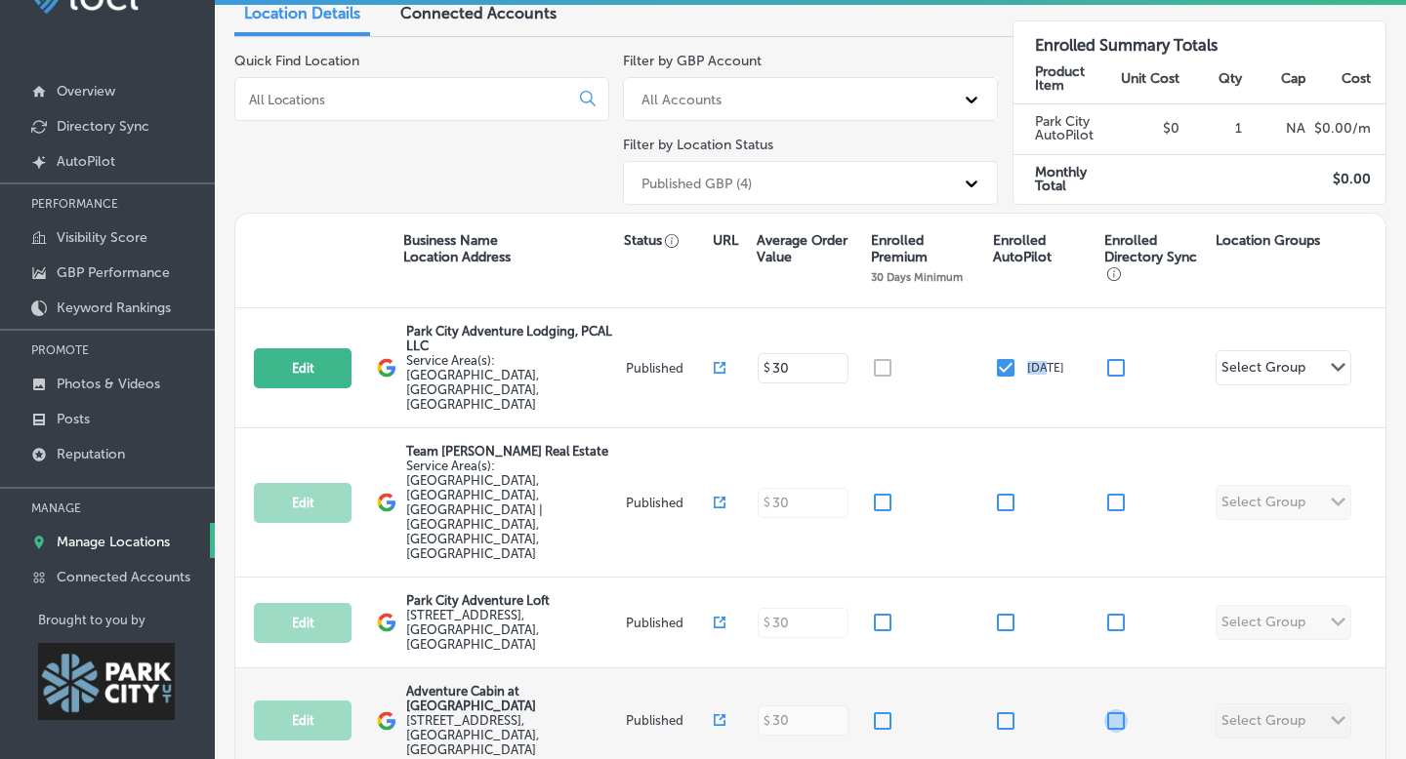
click at [1118, 710] on input "checkbox" at bounding box center [1115, 721] width 23 height 23
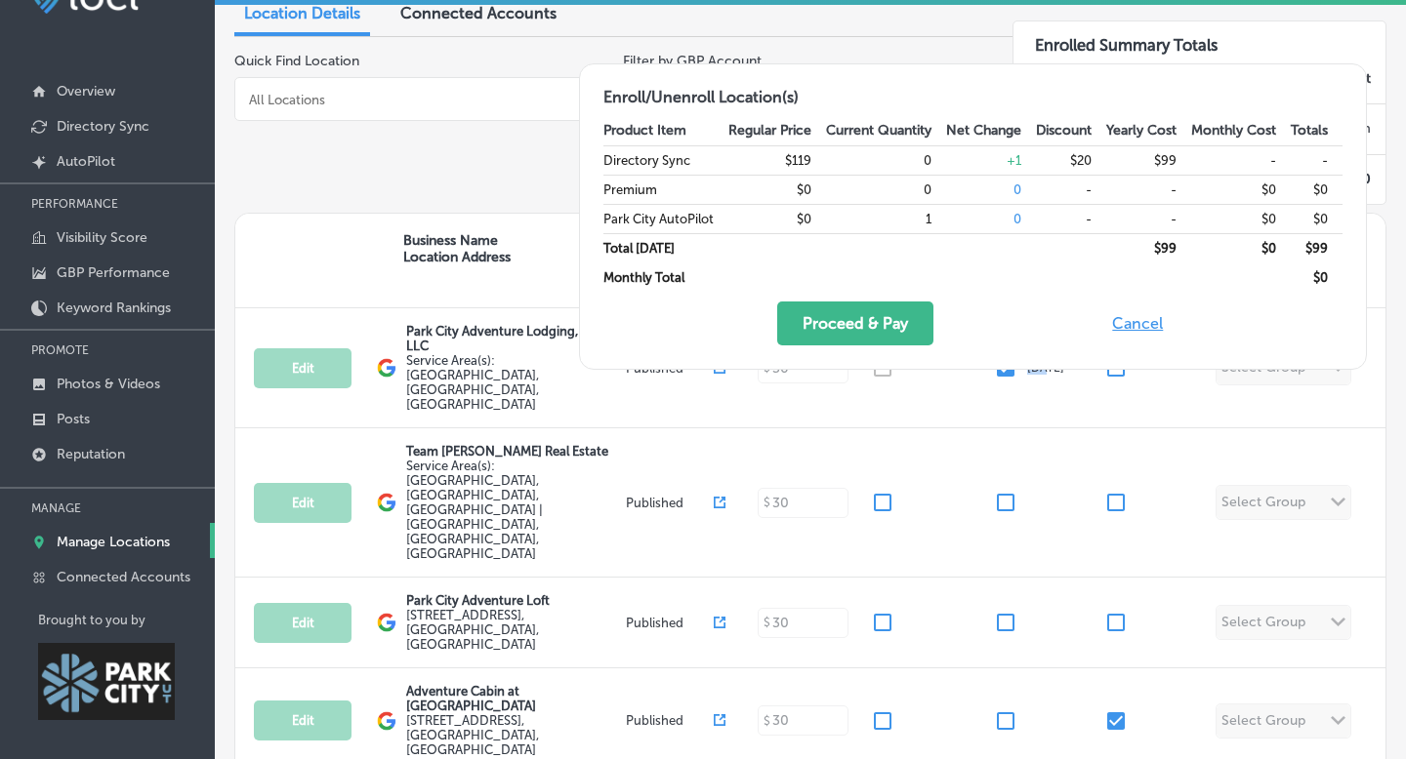
click at [1133, 327] on button "Cancel" at bounding box center [1137, 324] width 62 height 44
checkbox input "false"
